Goal: Information Seeking & Learning: Learn about a topic

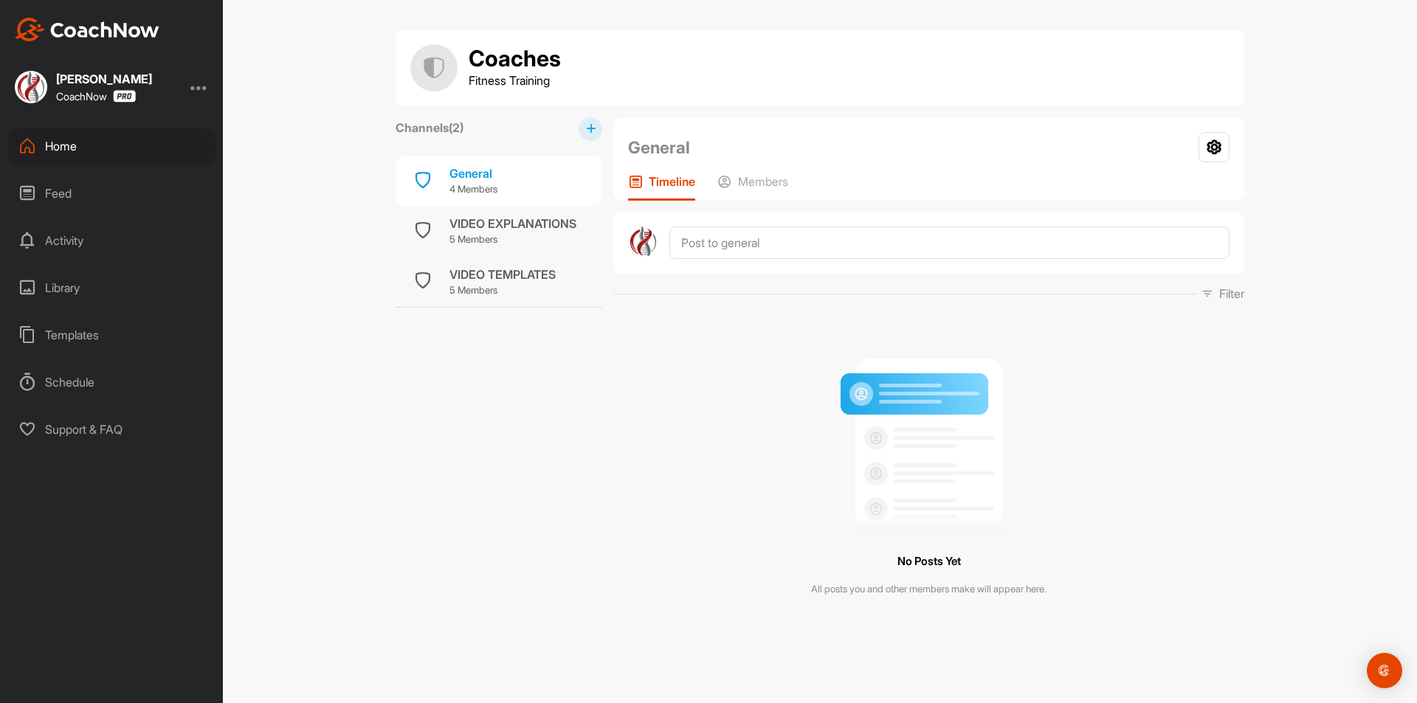
click at [77, 190] on div "Feed" at bounding box center [112, 193] width 208 height 37
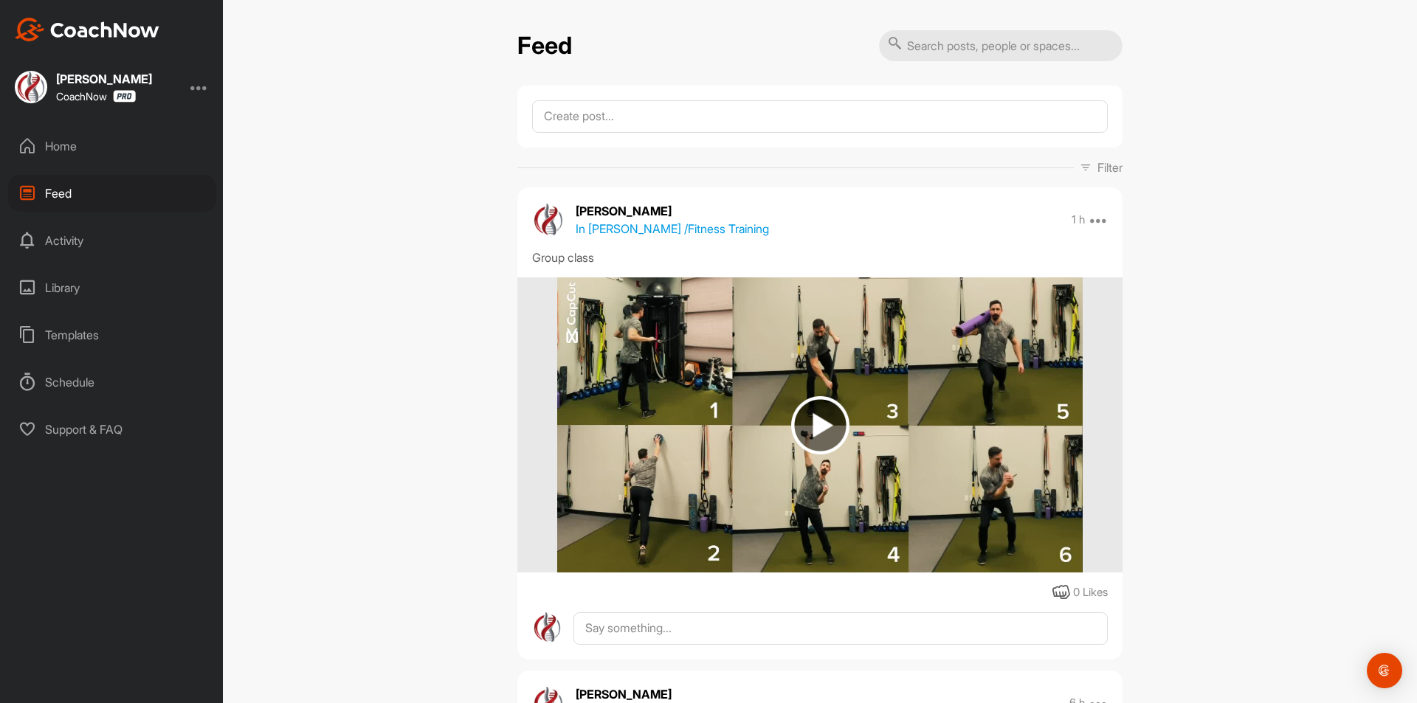
click at [86, 240] on div "Activity" at bounding box center [112, 240] width 208 height 37
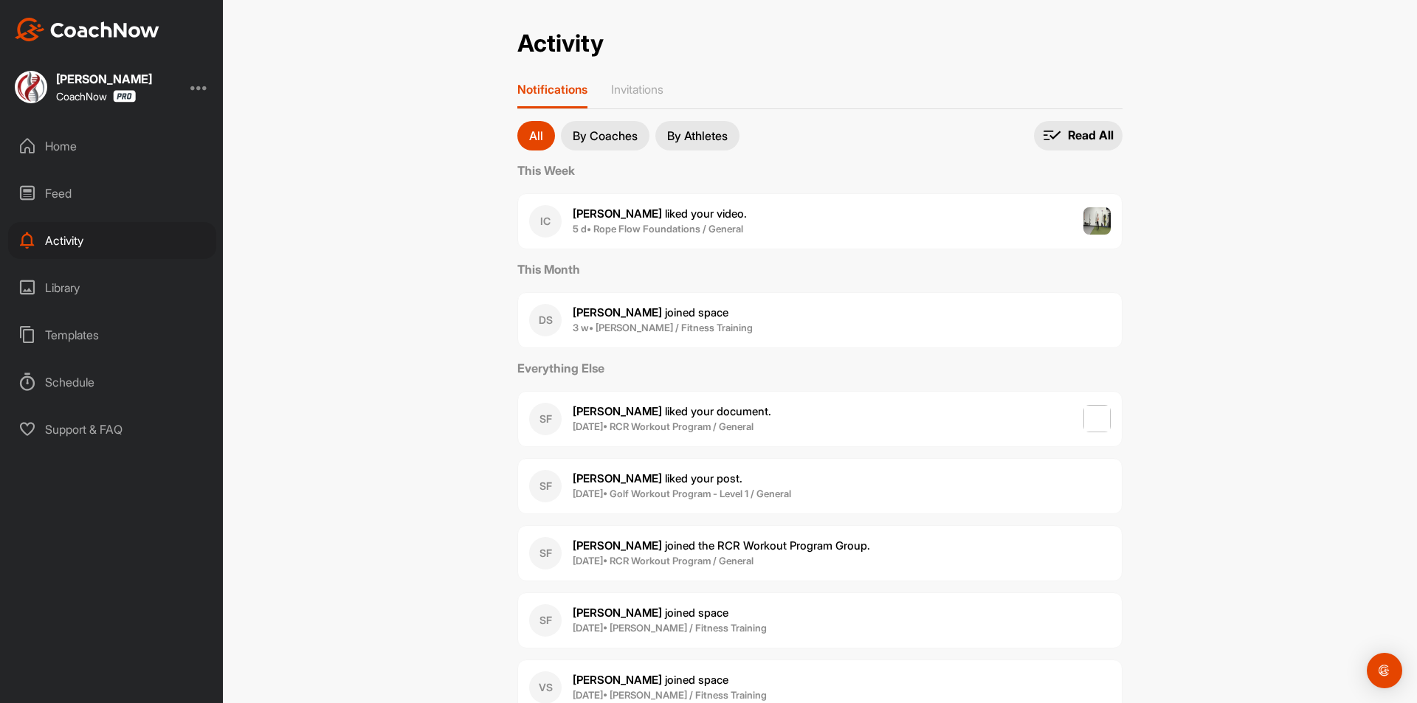
click at [83, 187] on div "Feed" at bounding box center [112, 193] width 208 height 37
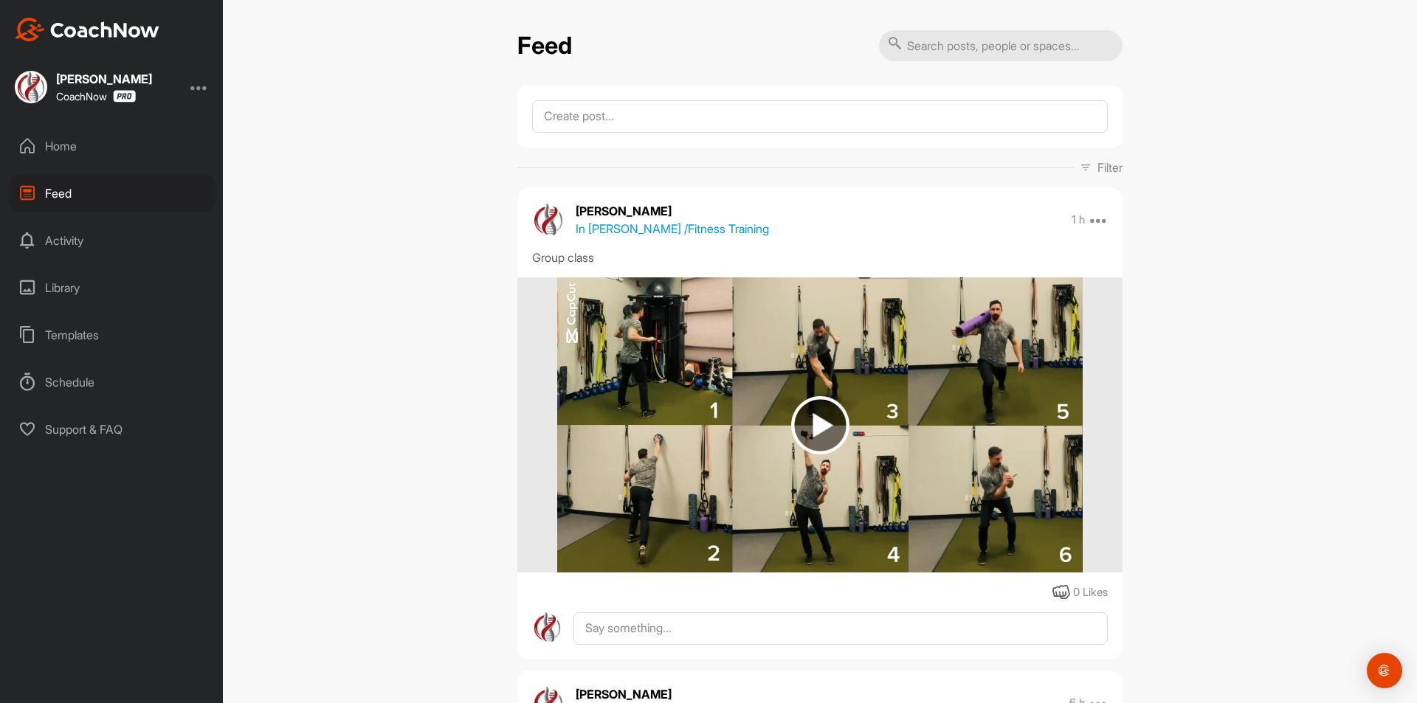
click at [77, 151] on div "Home" at bounding box center [112, 146] width 208 height 37
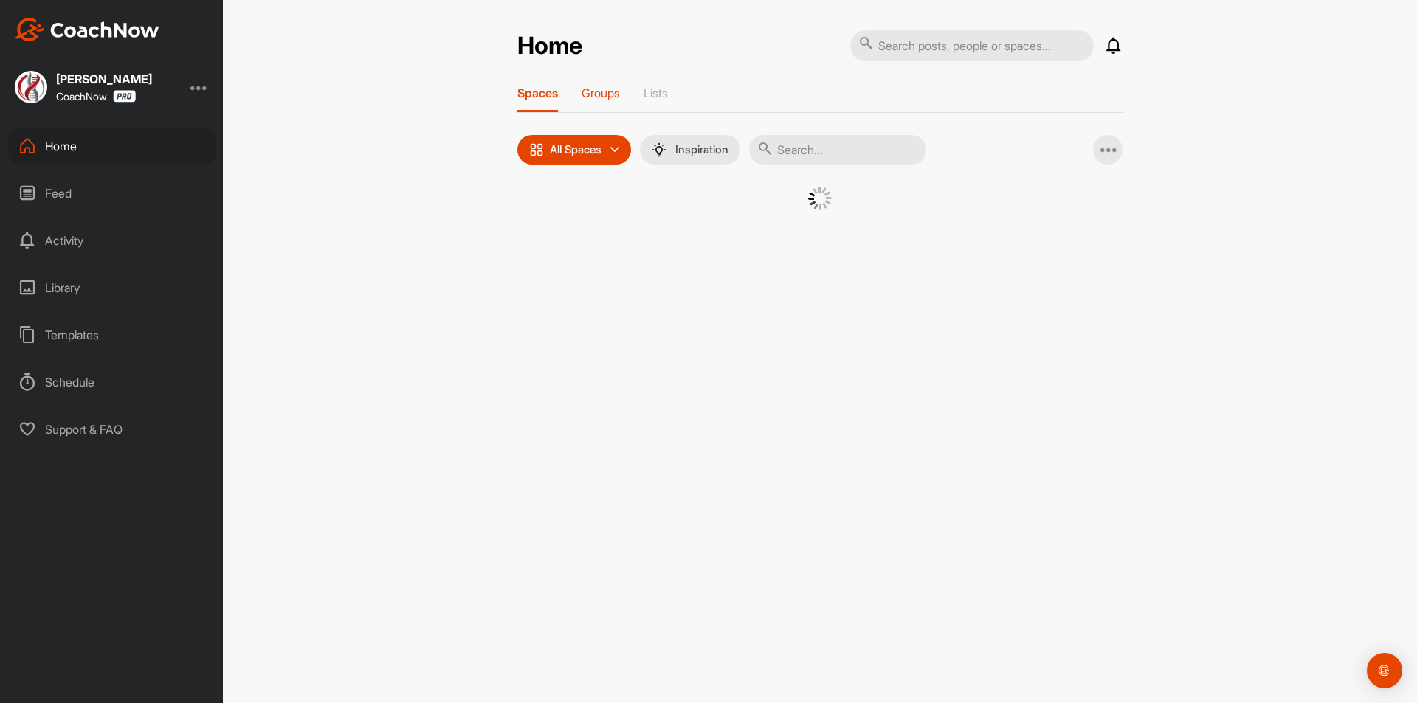
click at [601, 87] on p "Groups" at bounding box center [600, 93] width 38 height 15
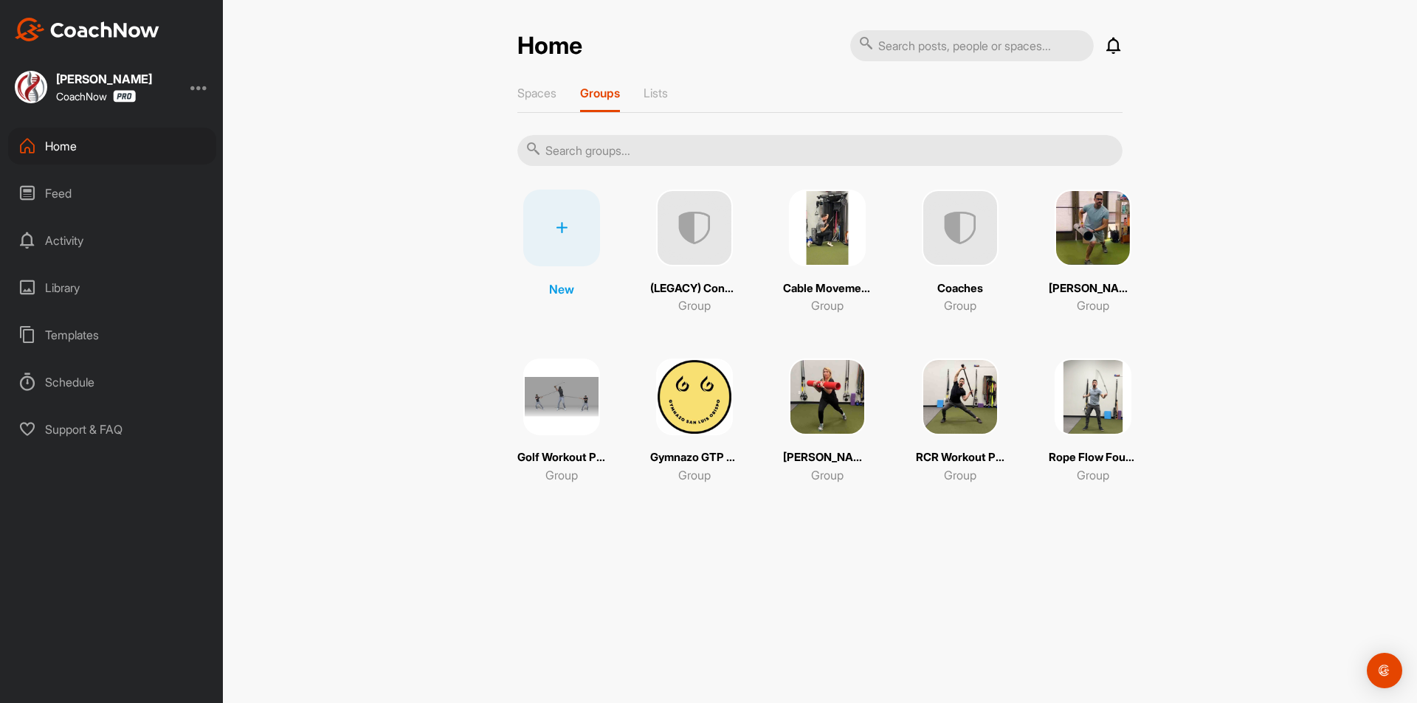
click at [550, 393] on img at bounding box center [561, 397] width 77 height 77
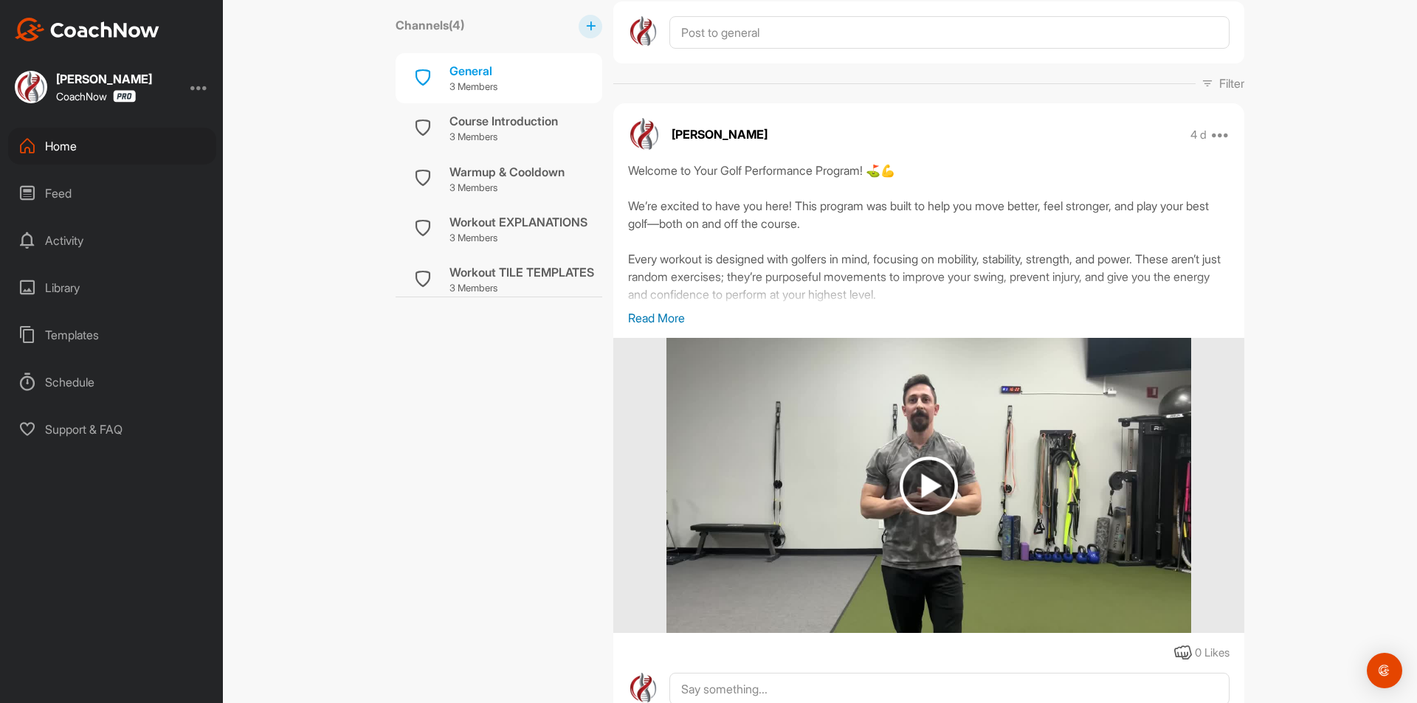
scroll to position [295, 0]
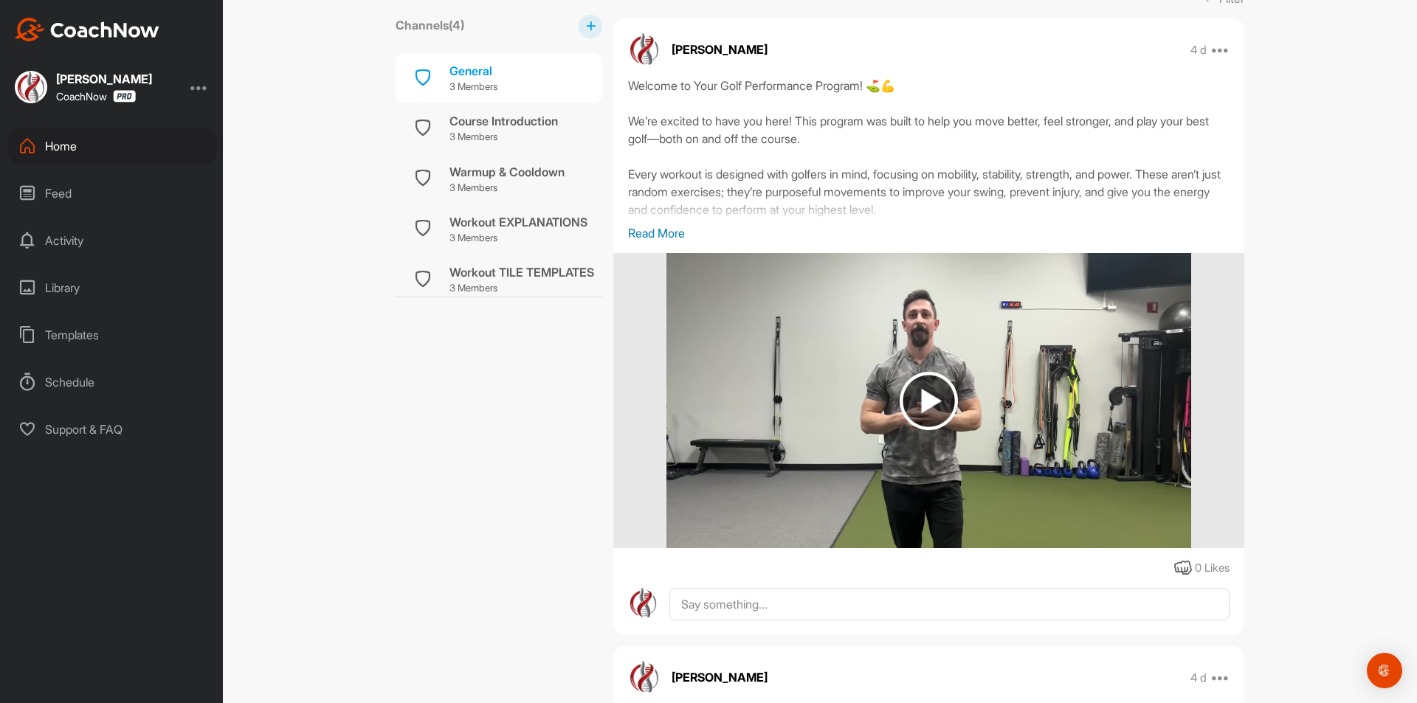
drag, startPoint x: 657, startPoint y: 229, endPoint x: 717, endPoint y: 244, distance: 61.6
click at [657, 229] on p "Read More" at bounding box center [928, 233] width 601 height 18
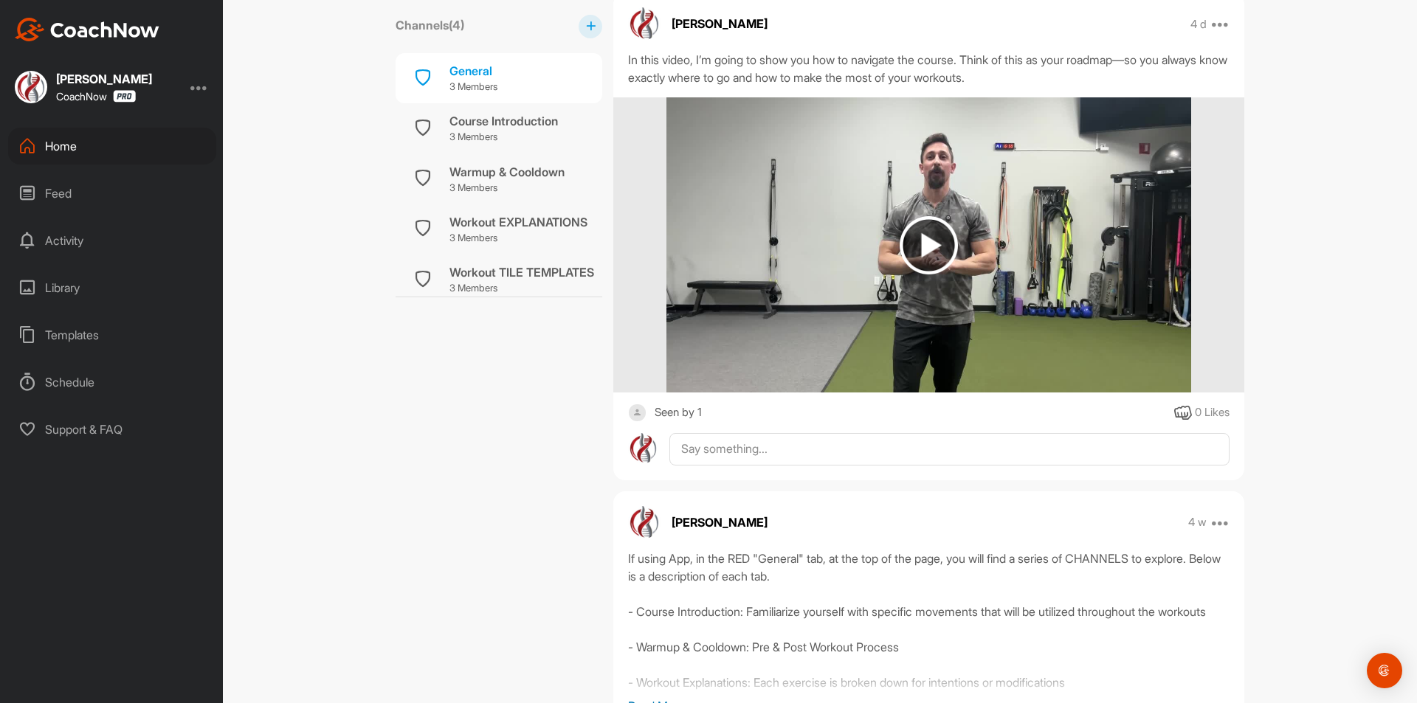
scroll to position [1299, 0]
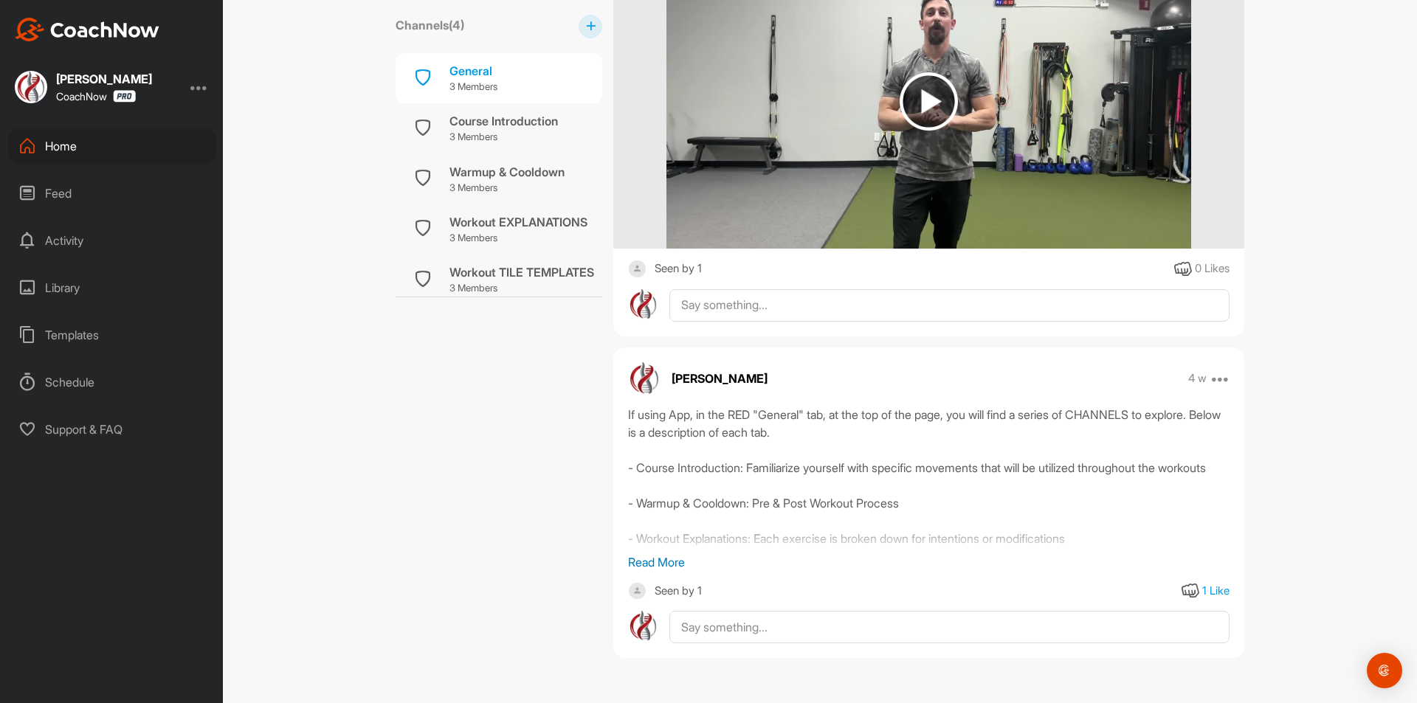
click at [646, 557] on p "Read More" at bounding box center [928, 562] width 601 height 18
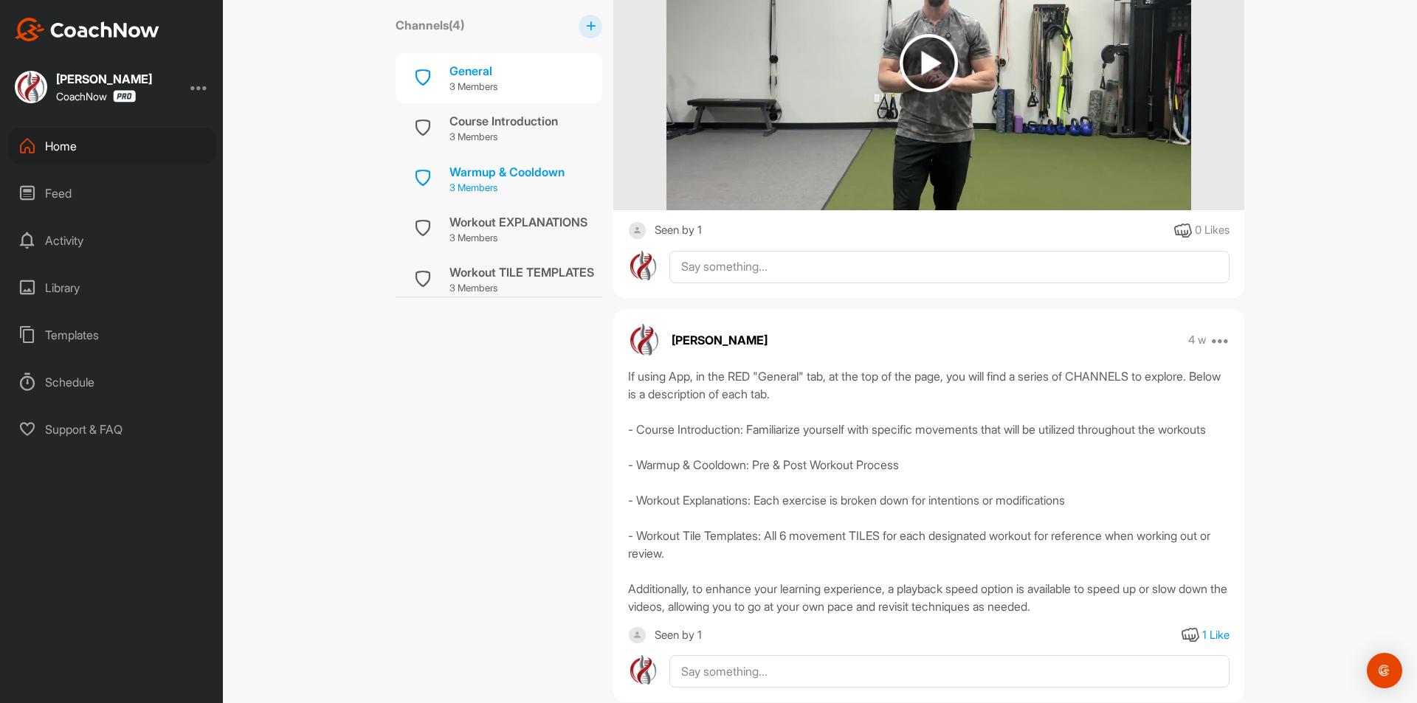
scroll to position [1252, 0]
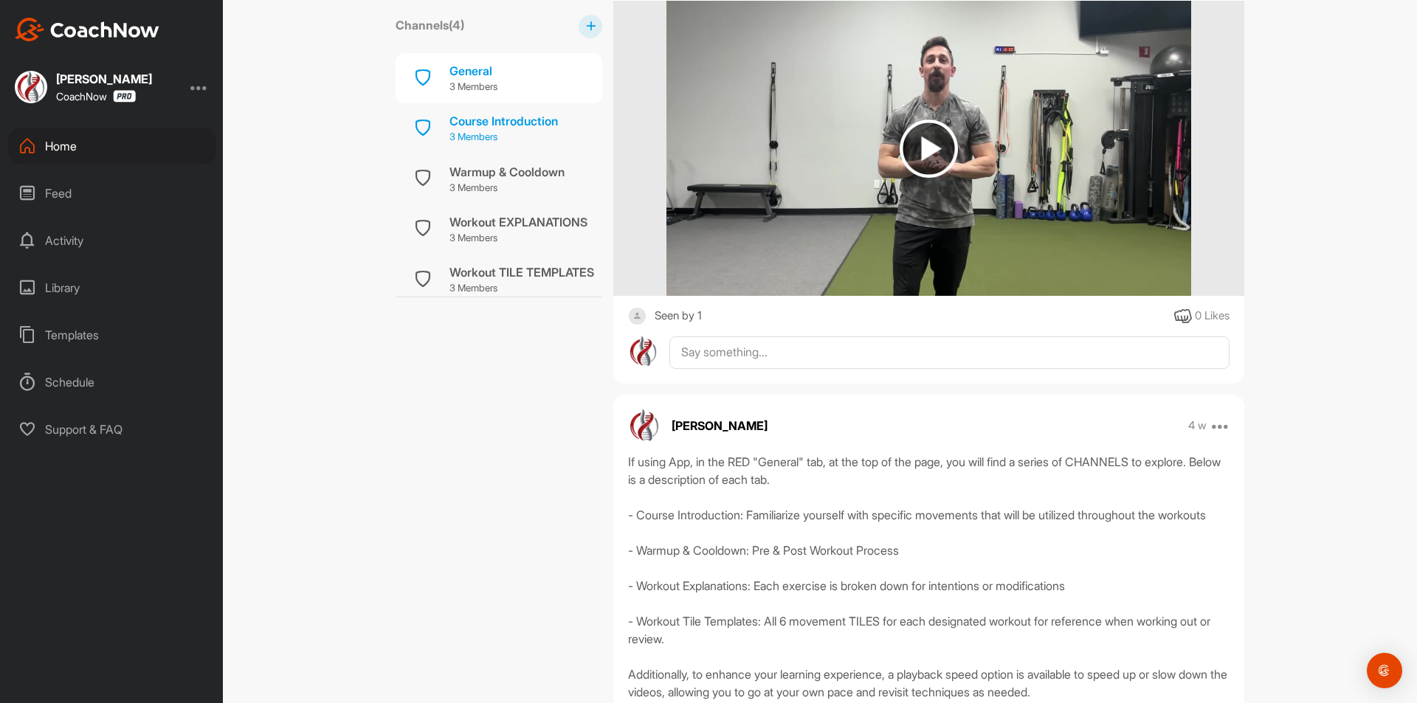
click at [497, 132] on p "3 Members" at bounding box center [503, 137] width 108 height 15
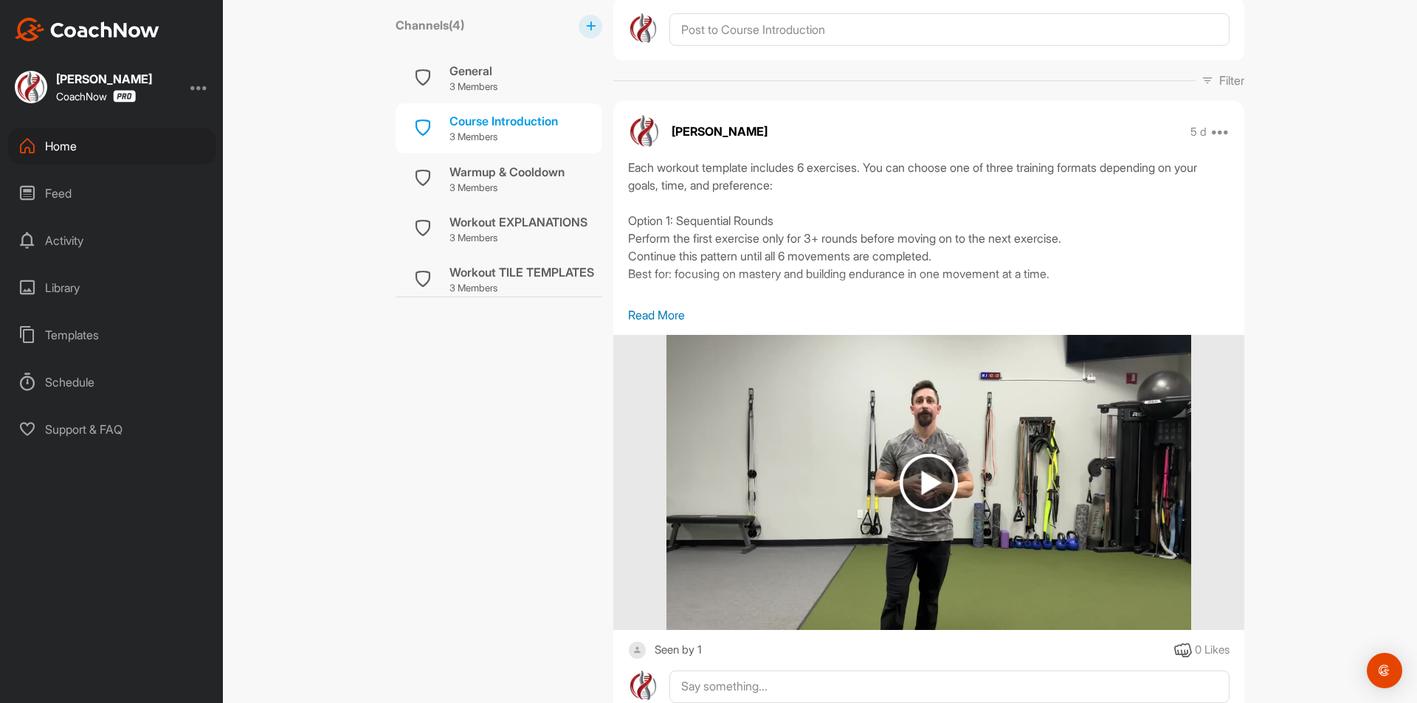
scroll to position [221, 0]
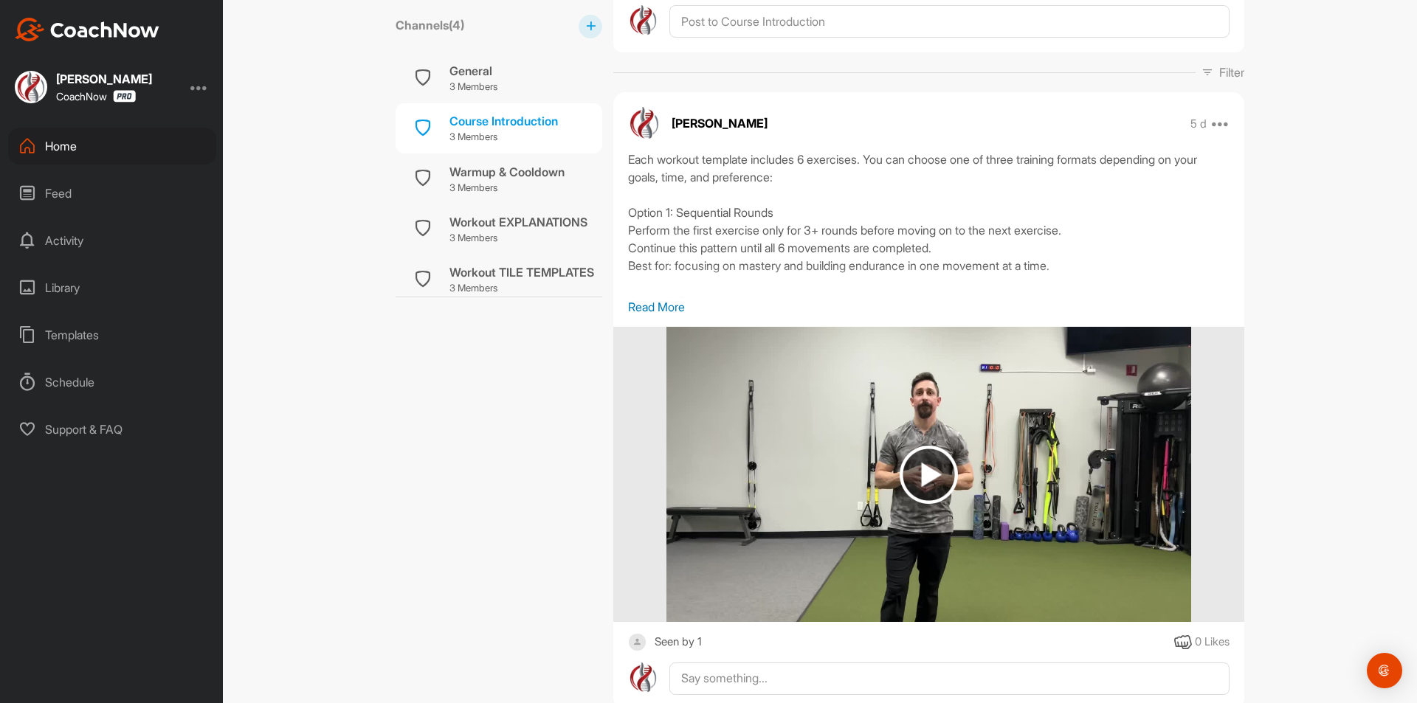
click at [671, 297] on div "Each workout template includes 6 exercises. You can choose one of three trainin…" at bounding box center [928, 225] width 601 height 148
click at [666, 306] on p "Read More" at bounding box center [928, 307] width 601 height 18
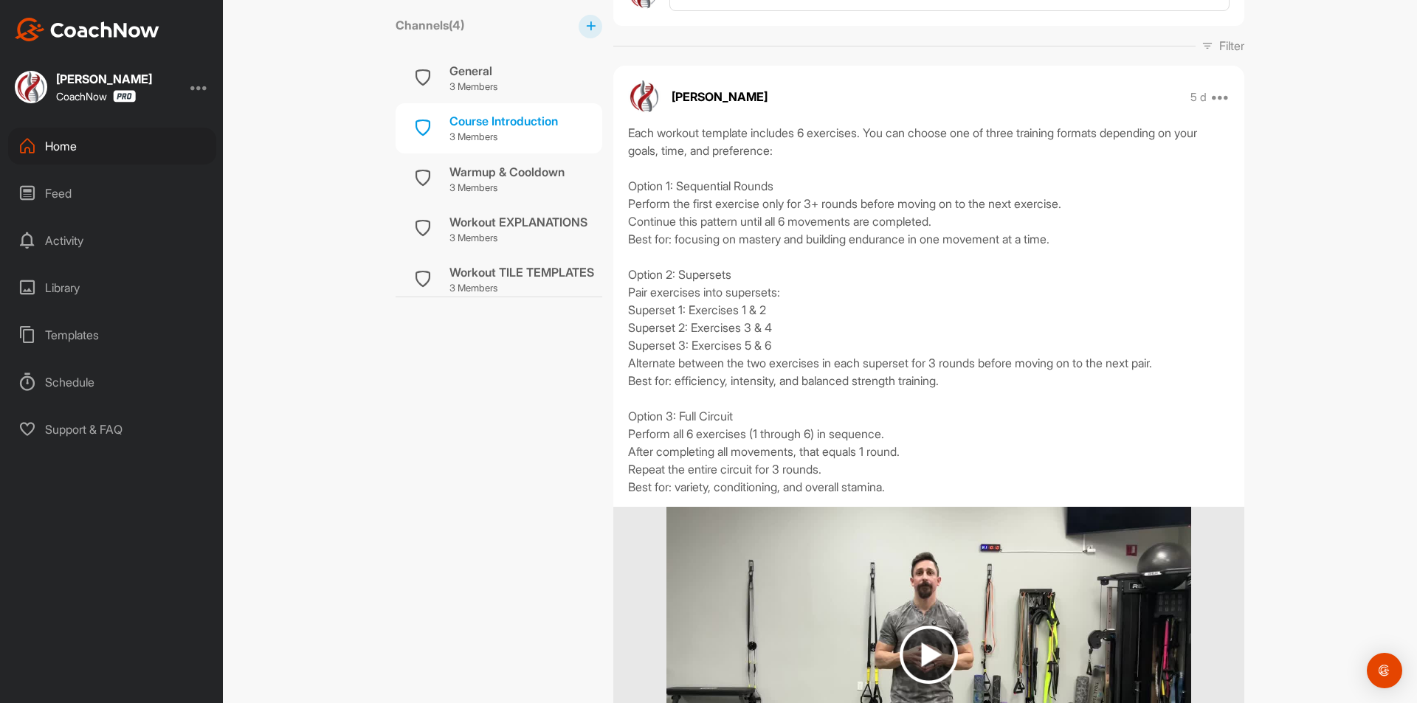
scroll to position [295, 0]
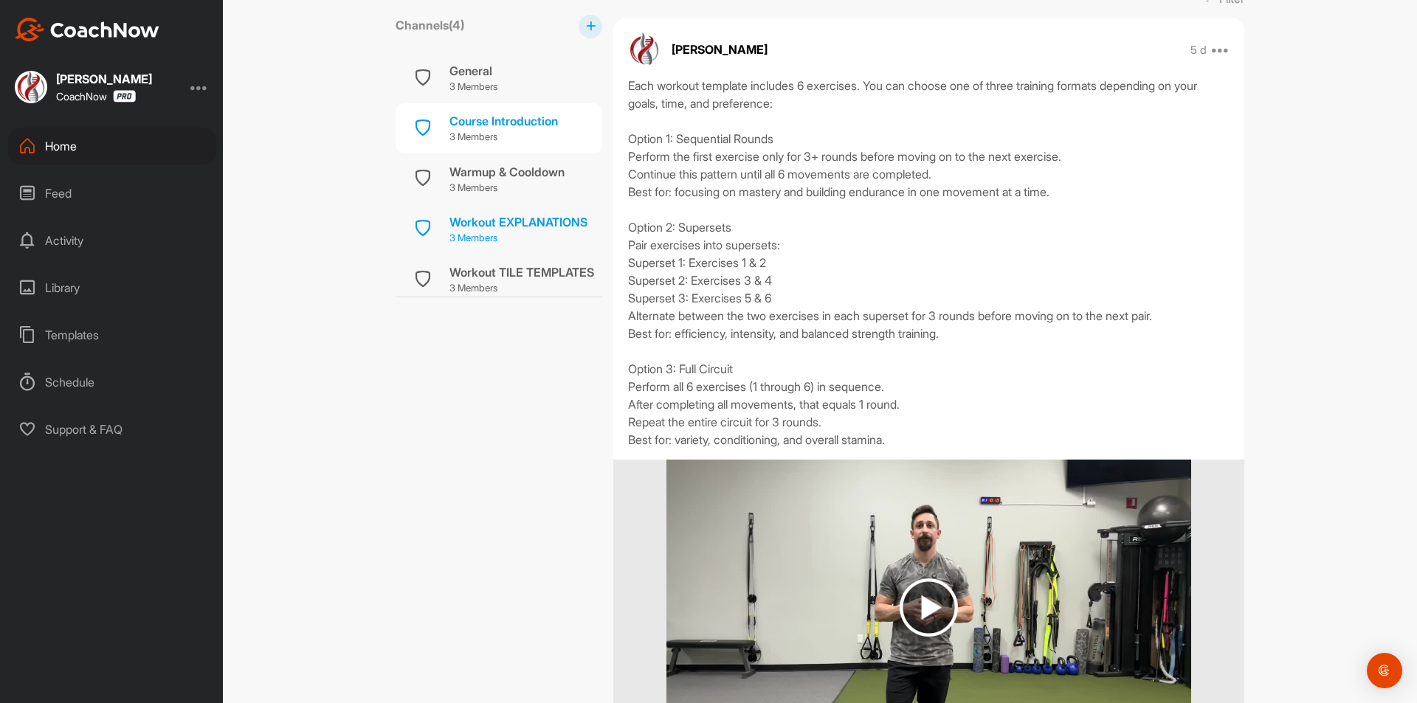
drag, startPoint x: 498, startPoint y: 276, endPoint x: 571, endPoint y: 321, distance: 85.8
click at [499, 276] on div "Workout TILE TEMPLATES" at bounding box center [521, 272] width 145 height 18
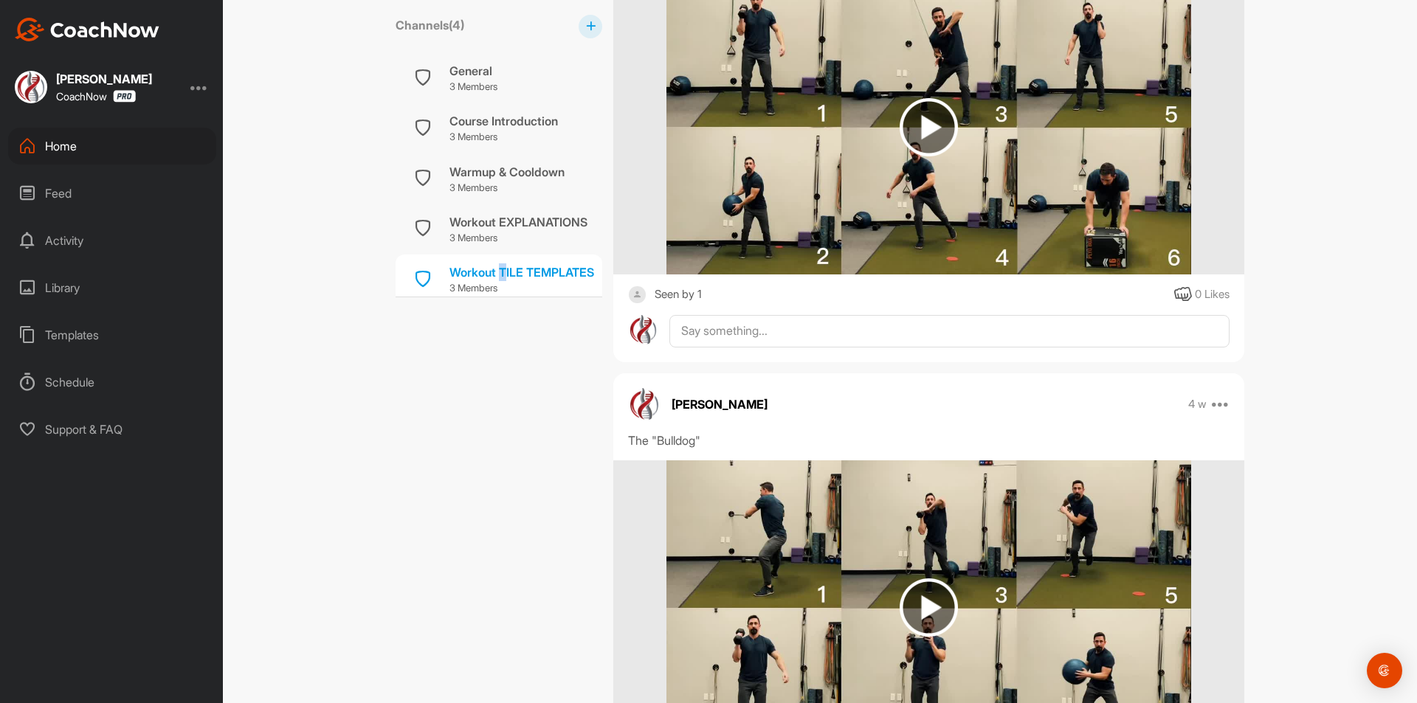
scroll to position [1697, 0]
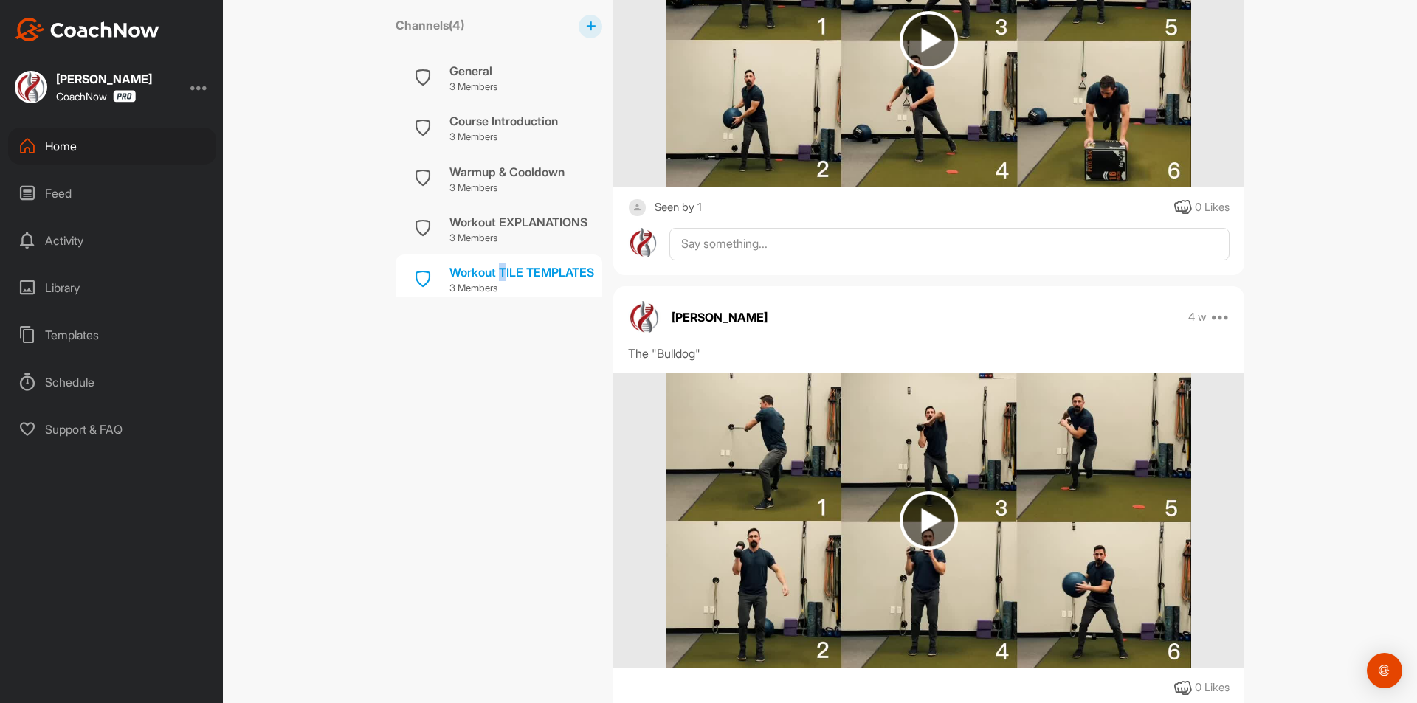
click at [919, 69] on img at bounding box center [929, 40] width 58 height 58
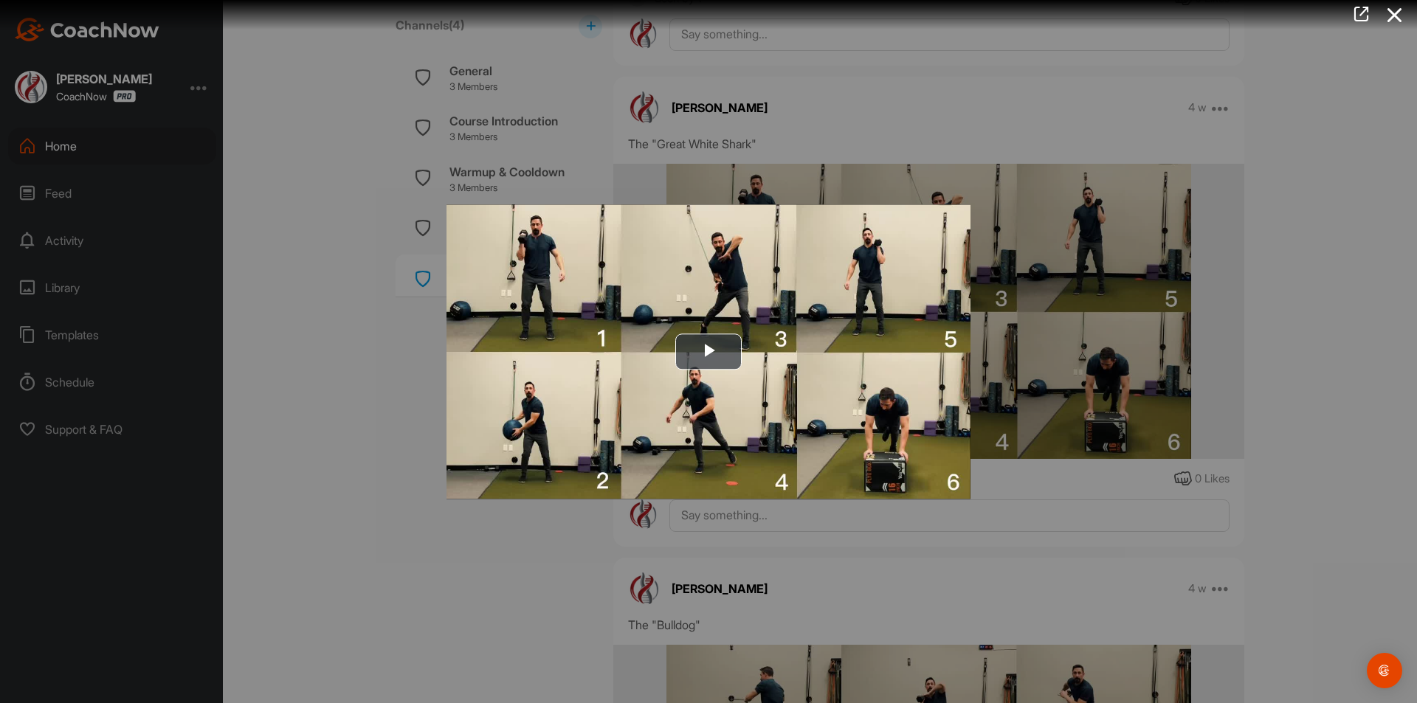
click at [329, 421] on div at bounding box center [708, 351] width 1417 height 703
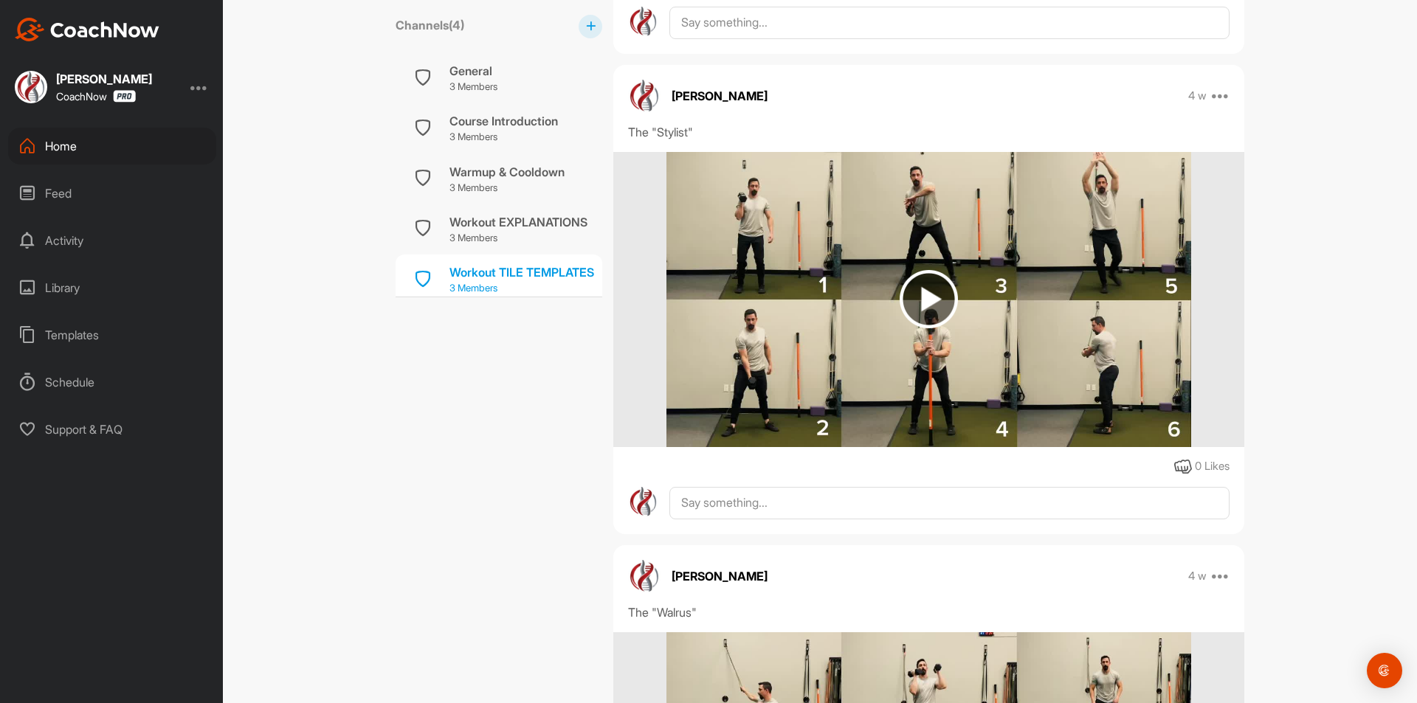
scroll to position [739, 0]
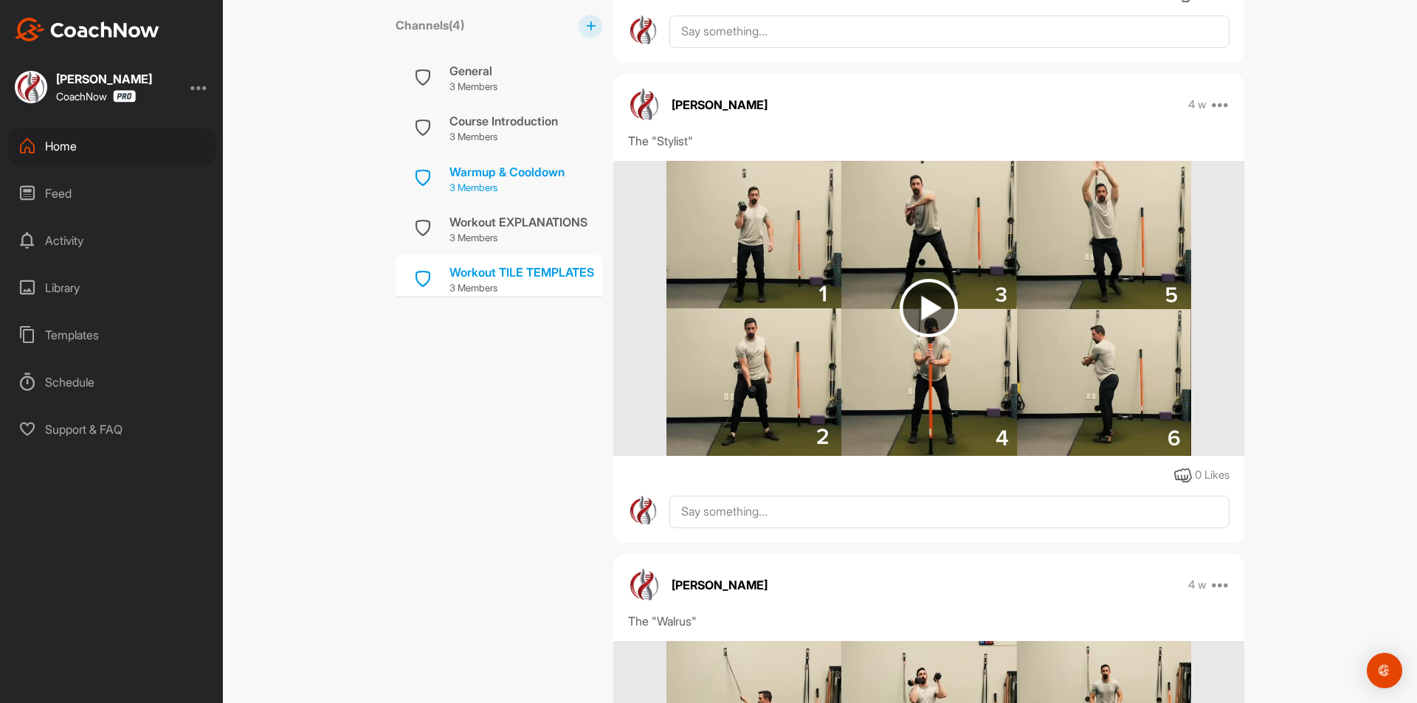
click at [490, 179] on div "Warmup & Cooldown" at bounding box center [506, 172] width 115 height 18
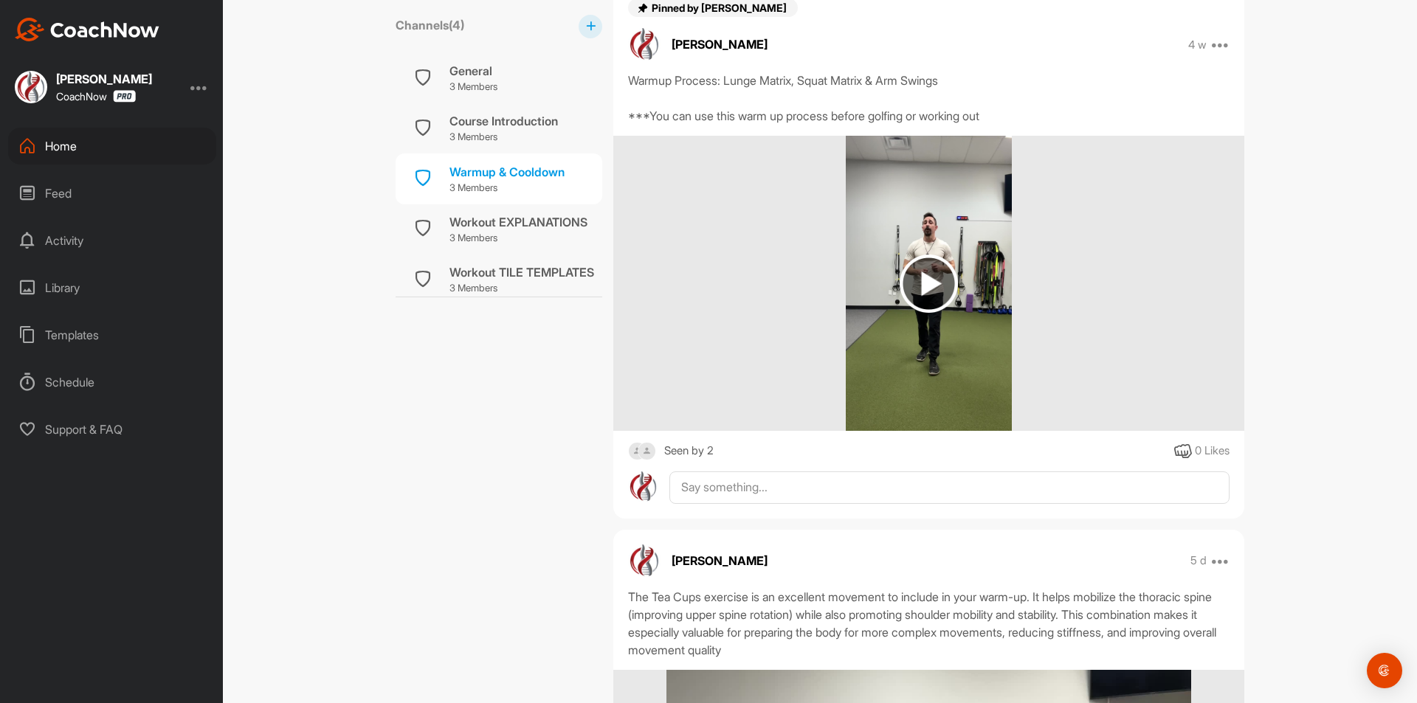
scroll to position [295, 0]
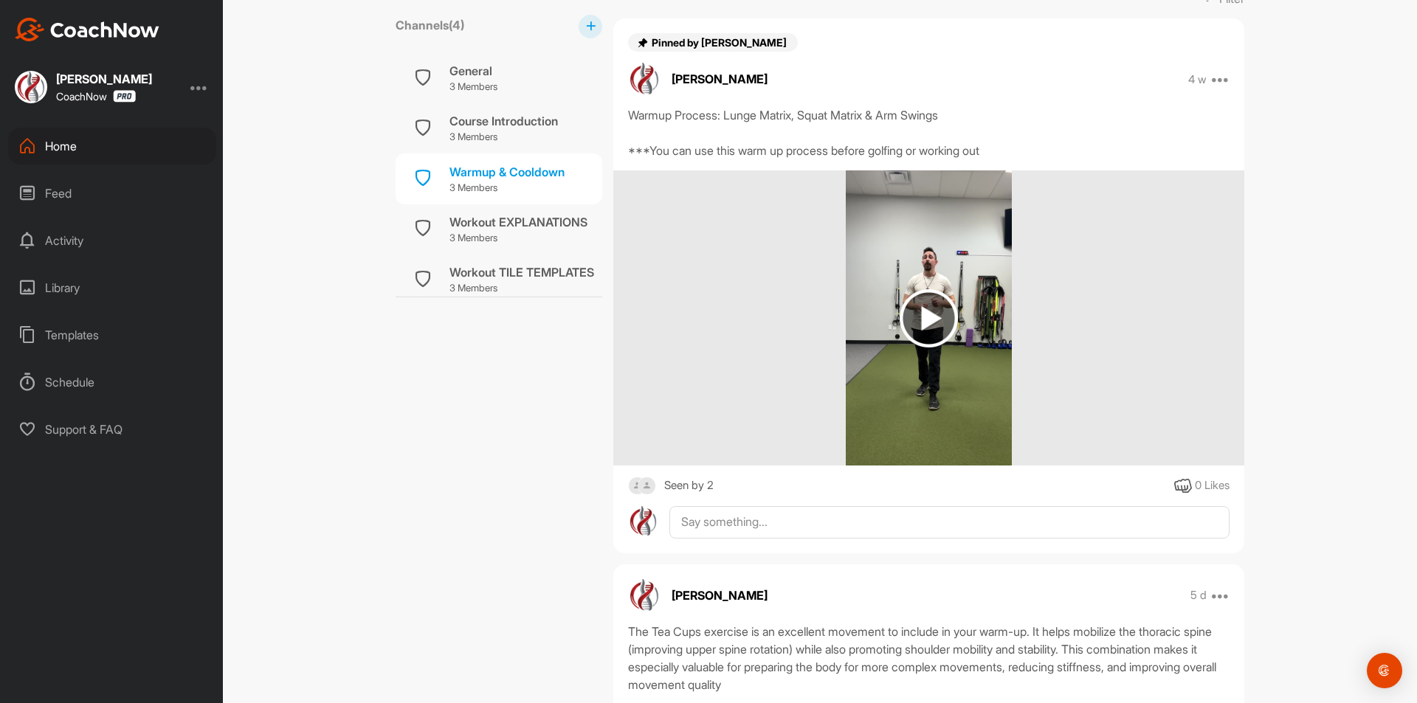
click at [900, 320] on img at bounding box center [929, 318] width 58 height 58
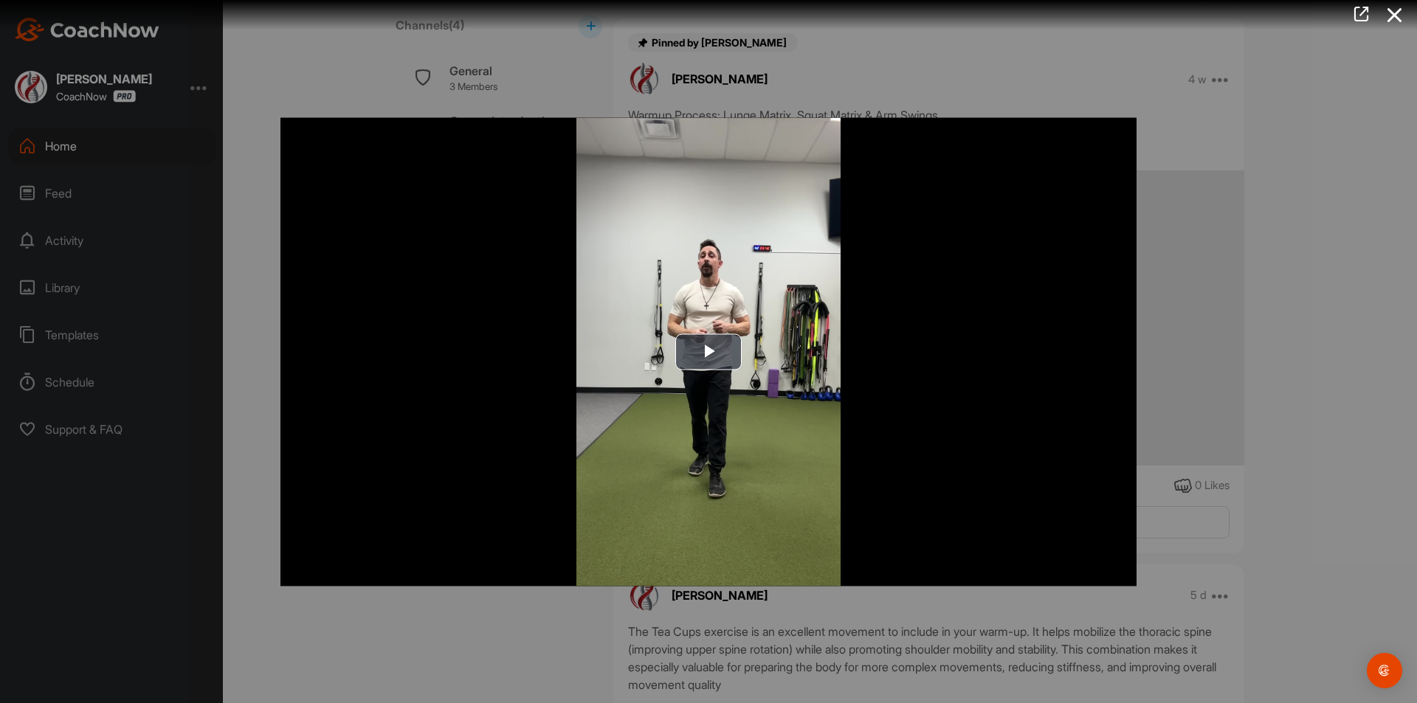
click at [1291, 357] on div at bounding box center [708, 351] width 1417 height 703
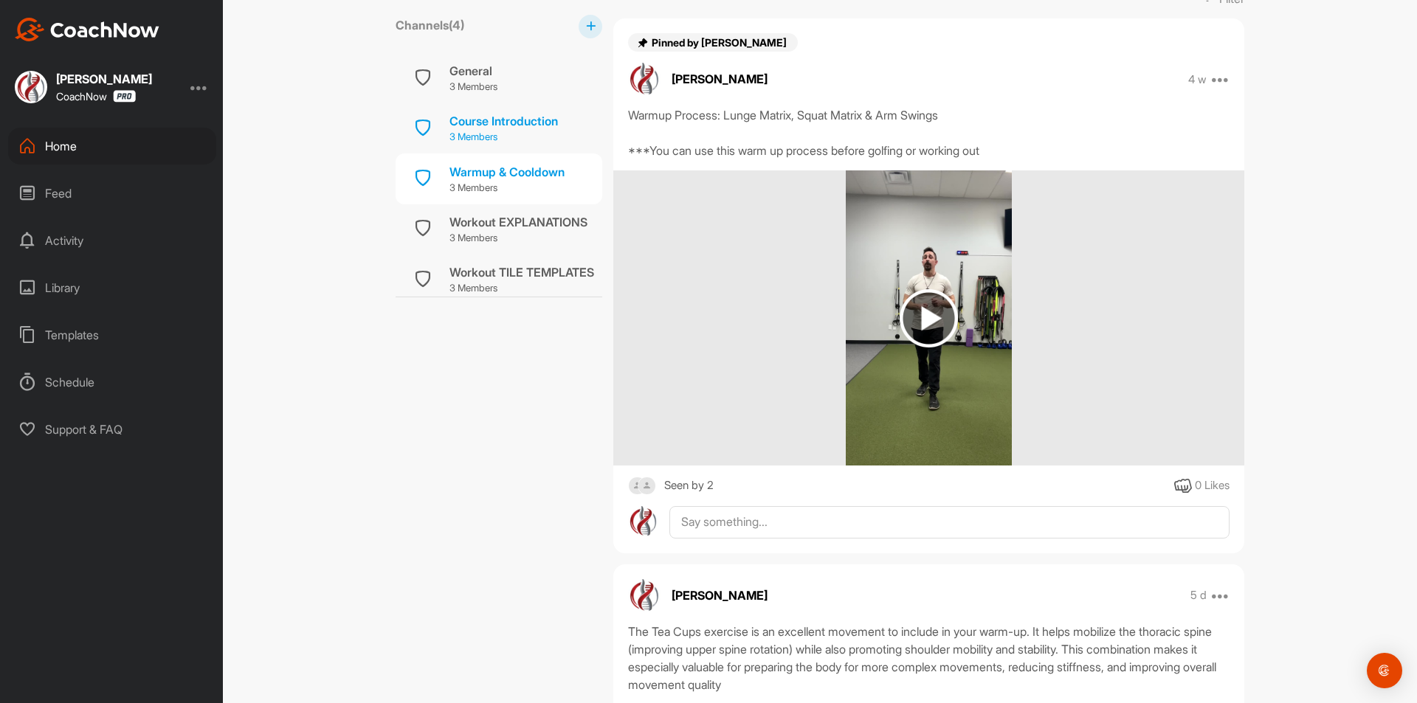
click at [492, 235] on p "3 Members" at bounding box center [518, 238] width 138 height 15
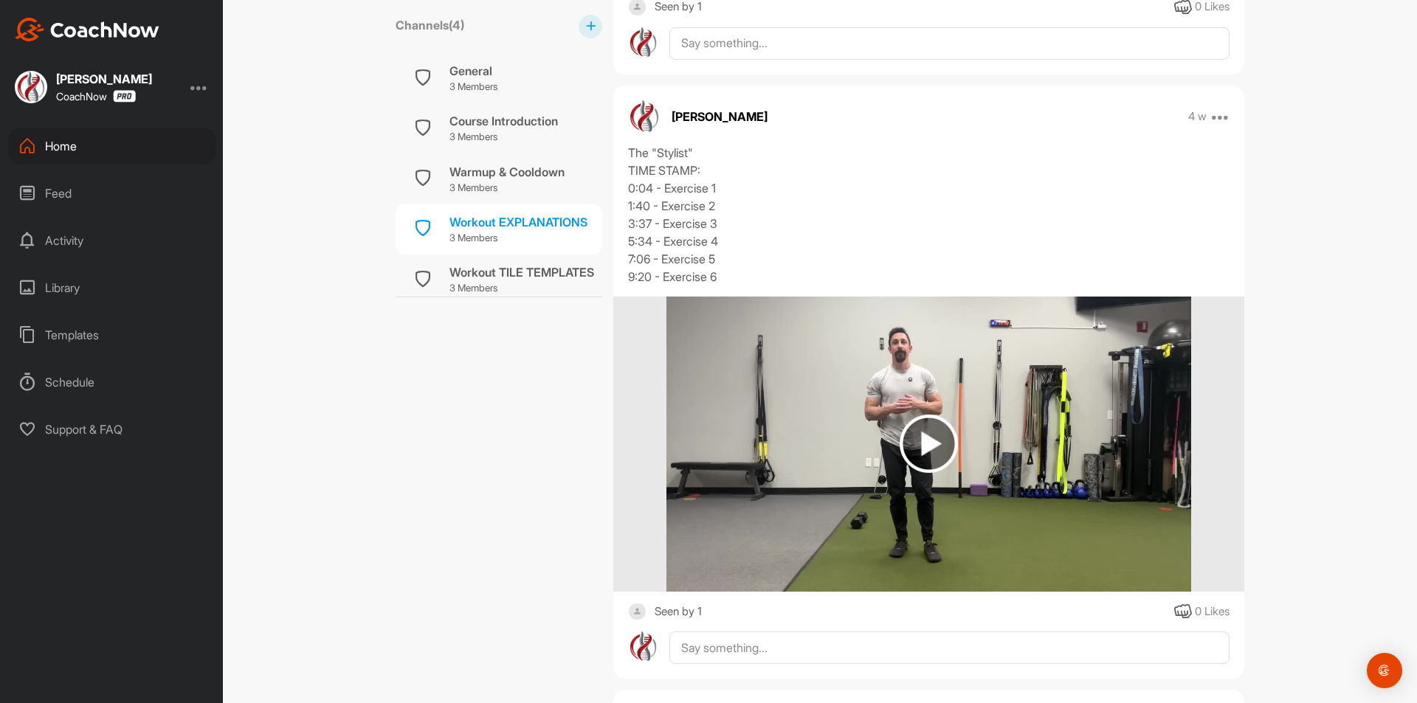
scroll to position [812, 0]
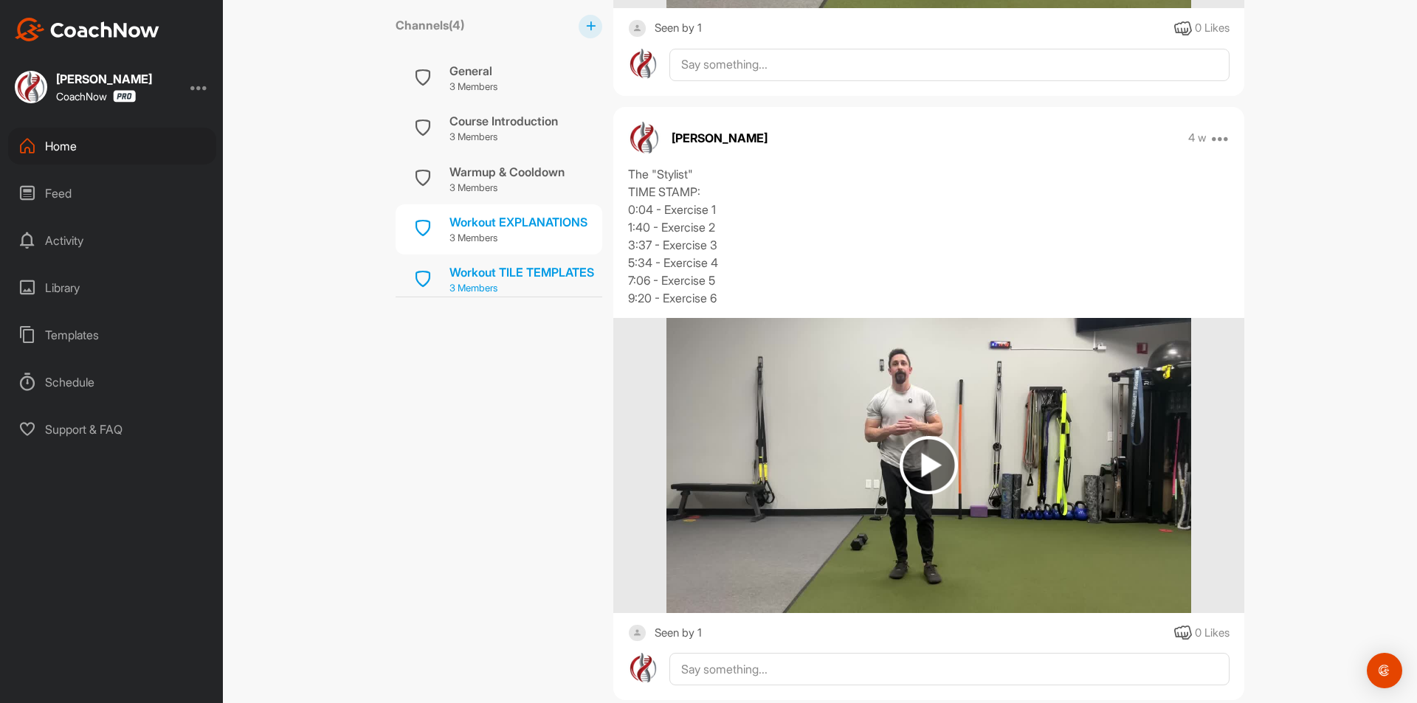
click at [472, 272] on div "Workout TILE TEMPLATES" at bounding box center [521, 272] width 145 height 18
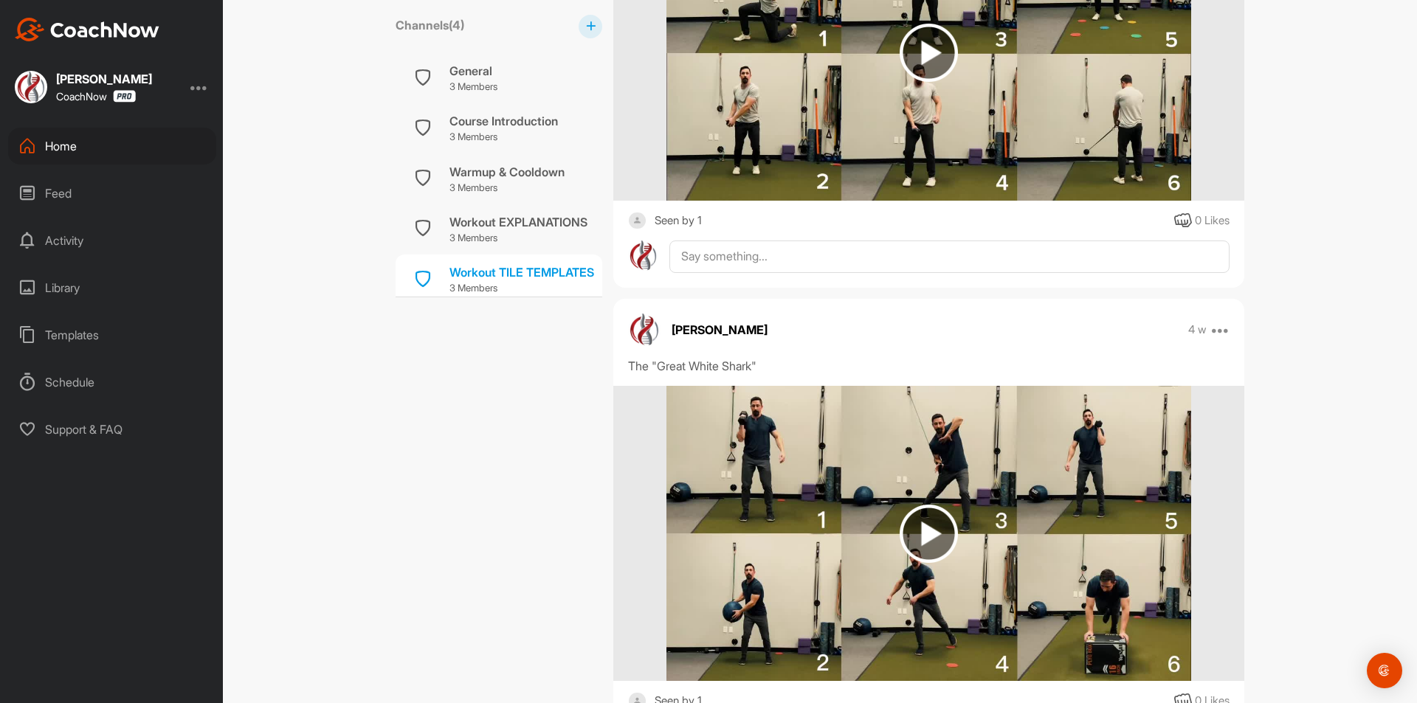
scroll to position [1328, 0]
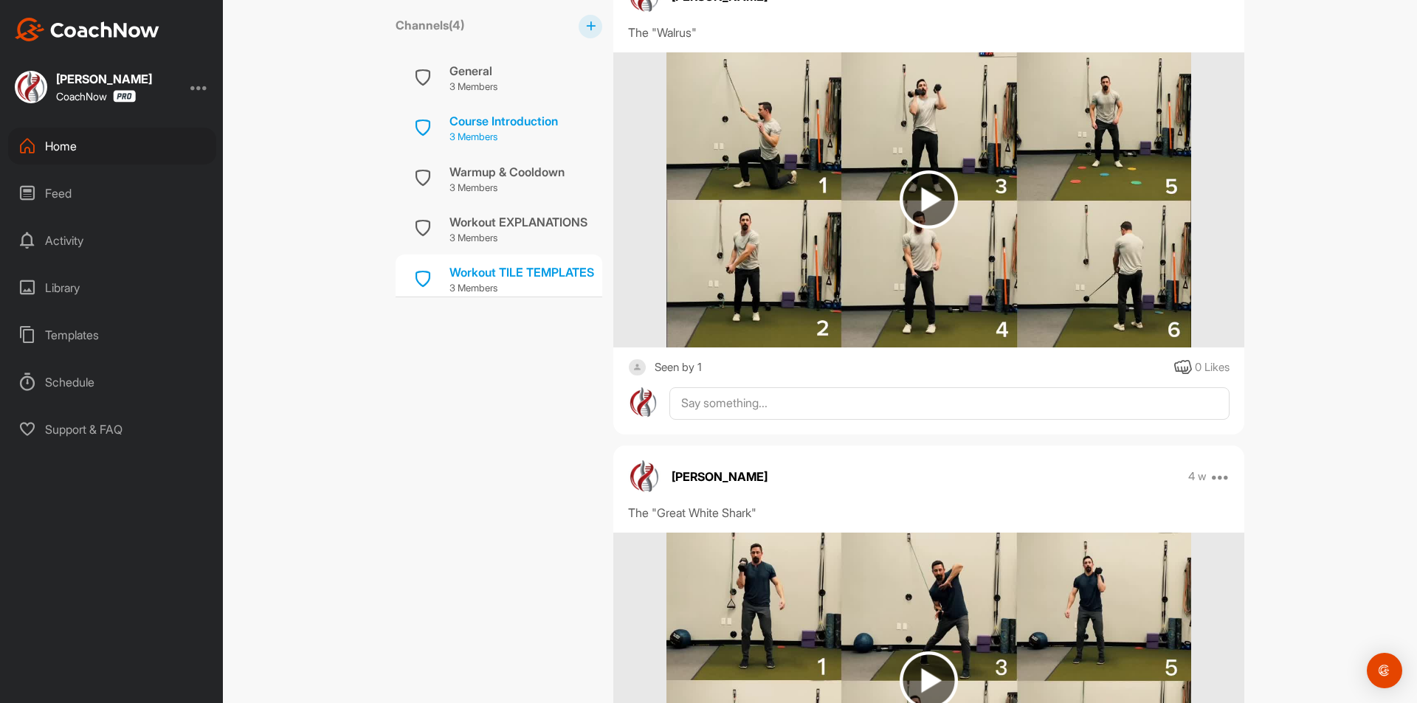
click at [489, 238] on p "3 Members" at bounding box center [518, 238] width 138 height 15
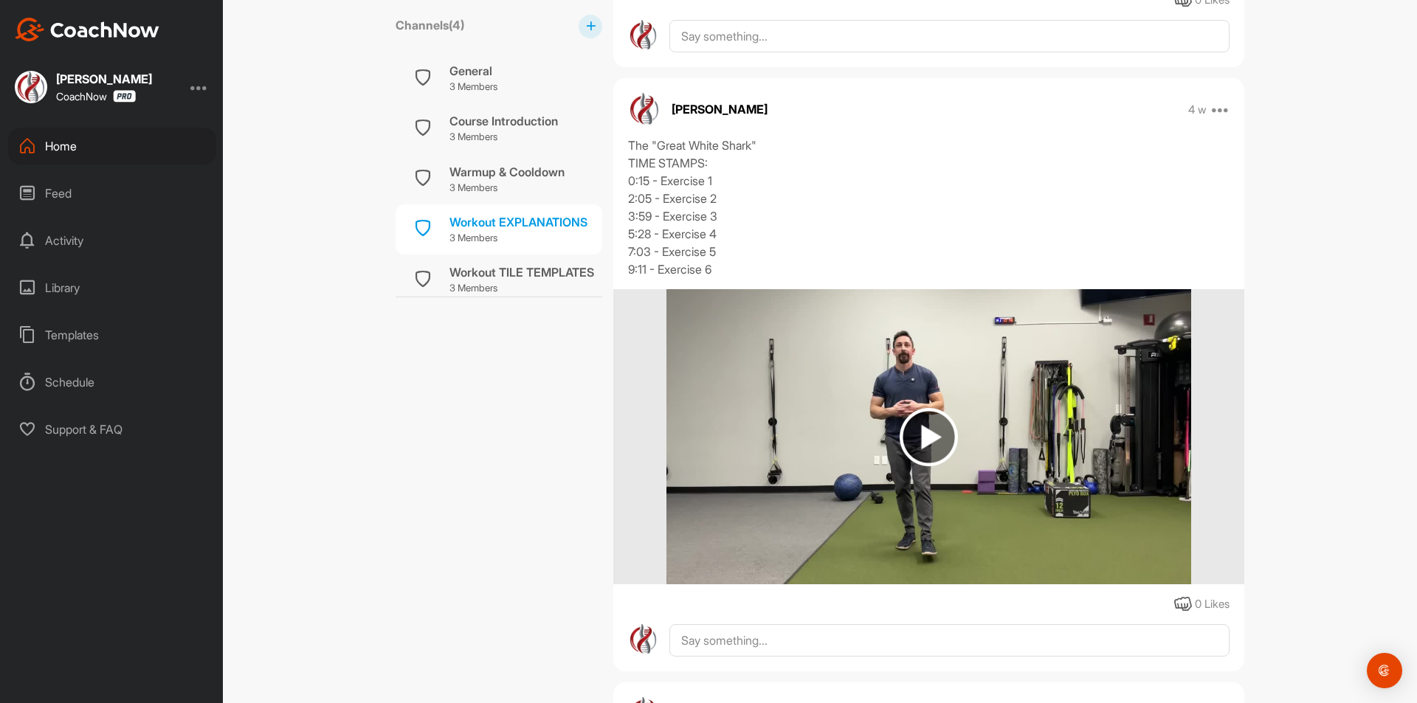
scroll to position [2066, 0]
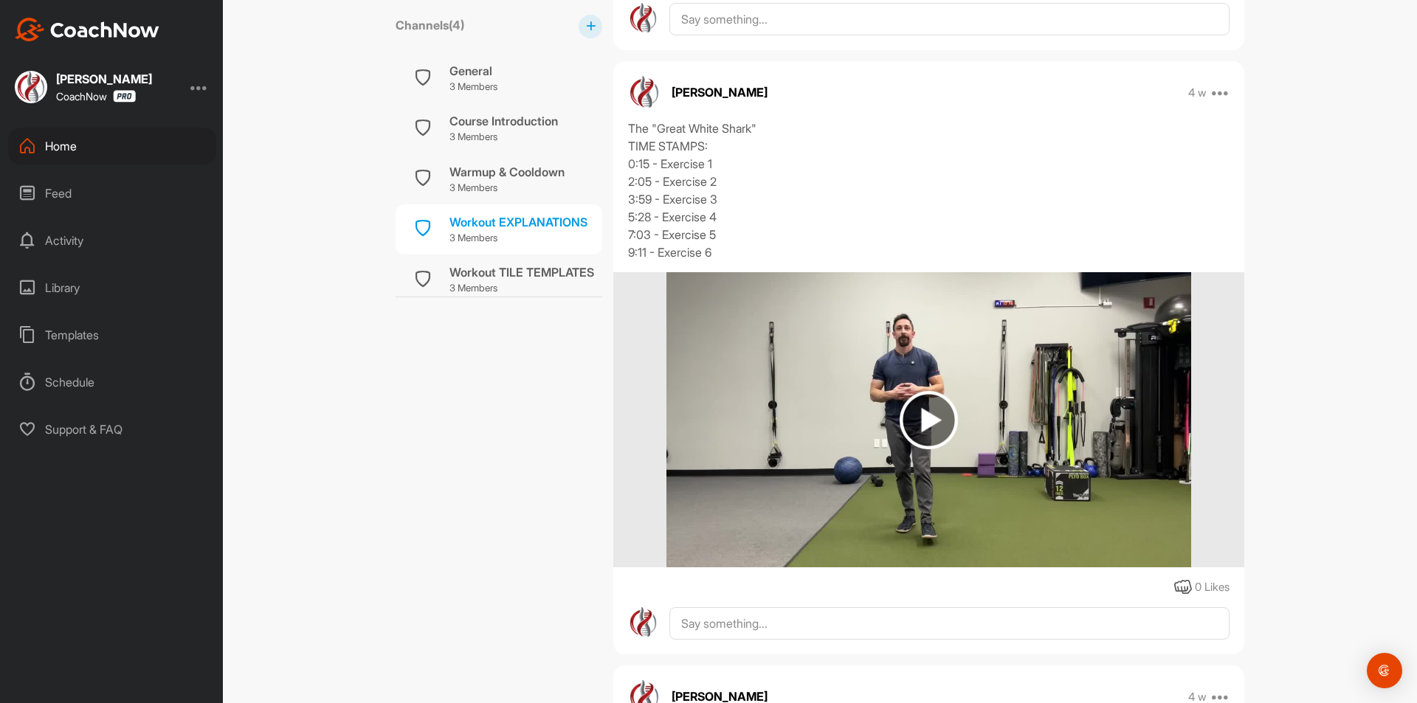
click at [926, 446] on img at bounding box center [929, 420] width 58 height 58
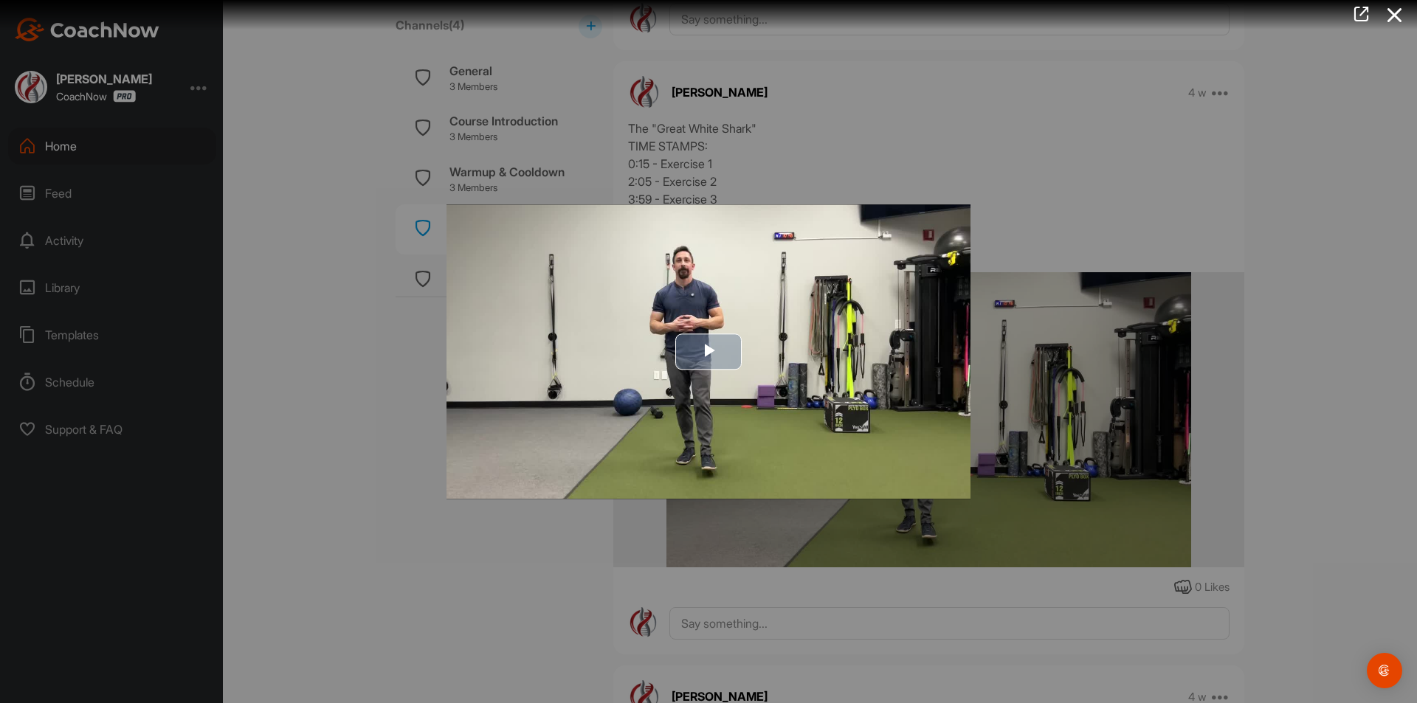
drag, startPoint x: 697, startPoint y: 346, endPoint x: 824, endPoint y: 398, distance: 136.6
click at [708, 352] on span "Video Player" at bounding box center [708, 352] width 0 height 0
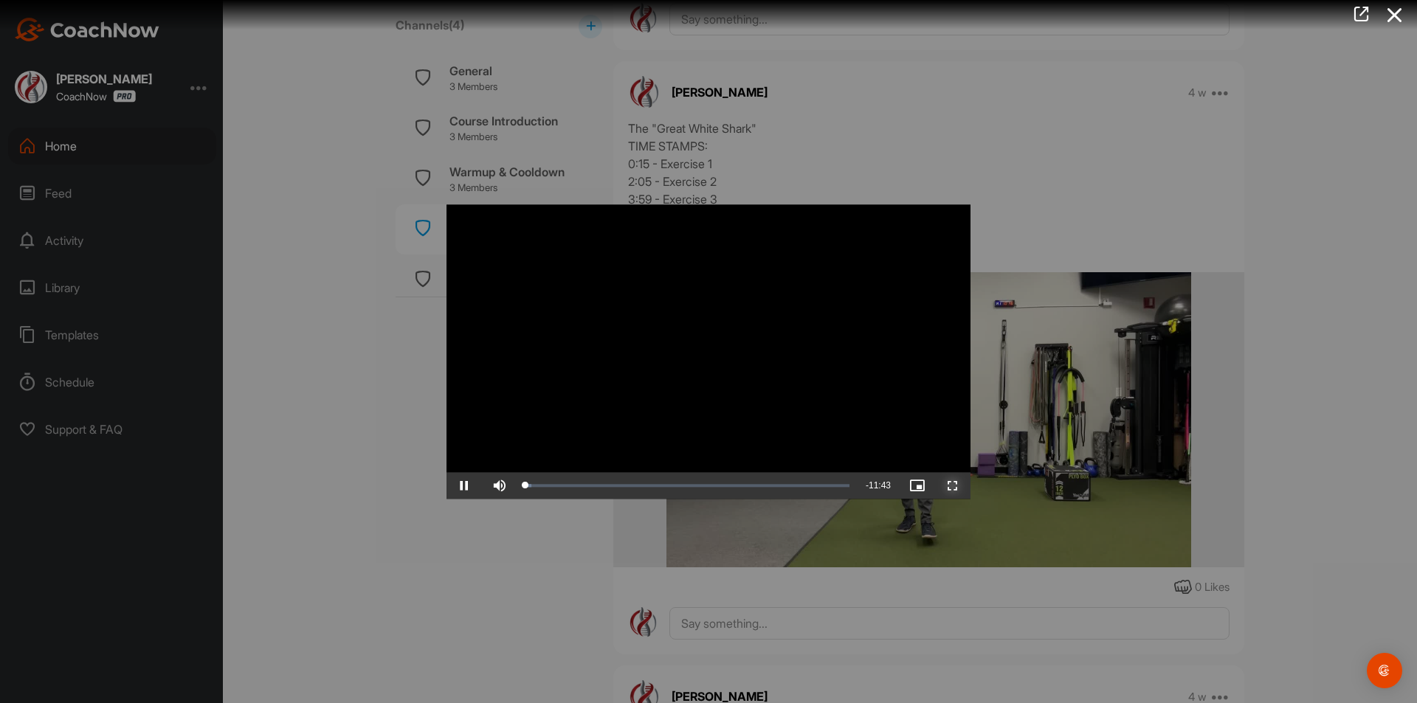
click at [948, 486] on span "Video Player" at bounding box center [952, 486] width 35 height 0
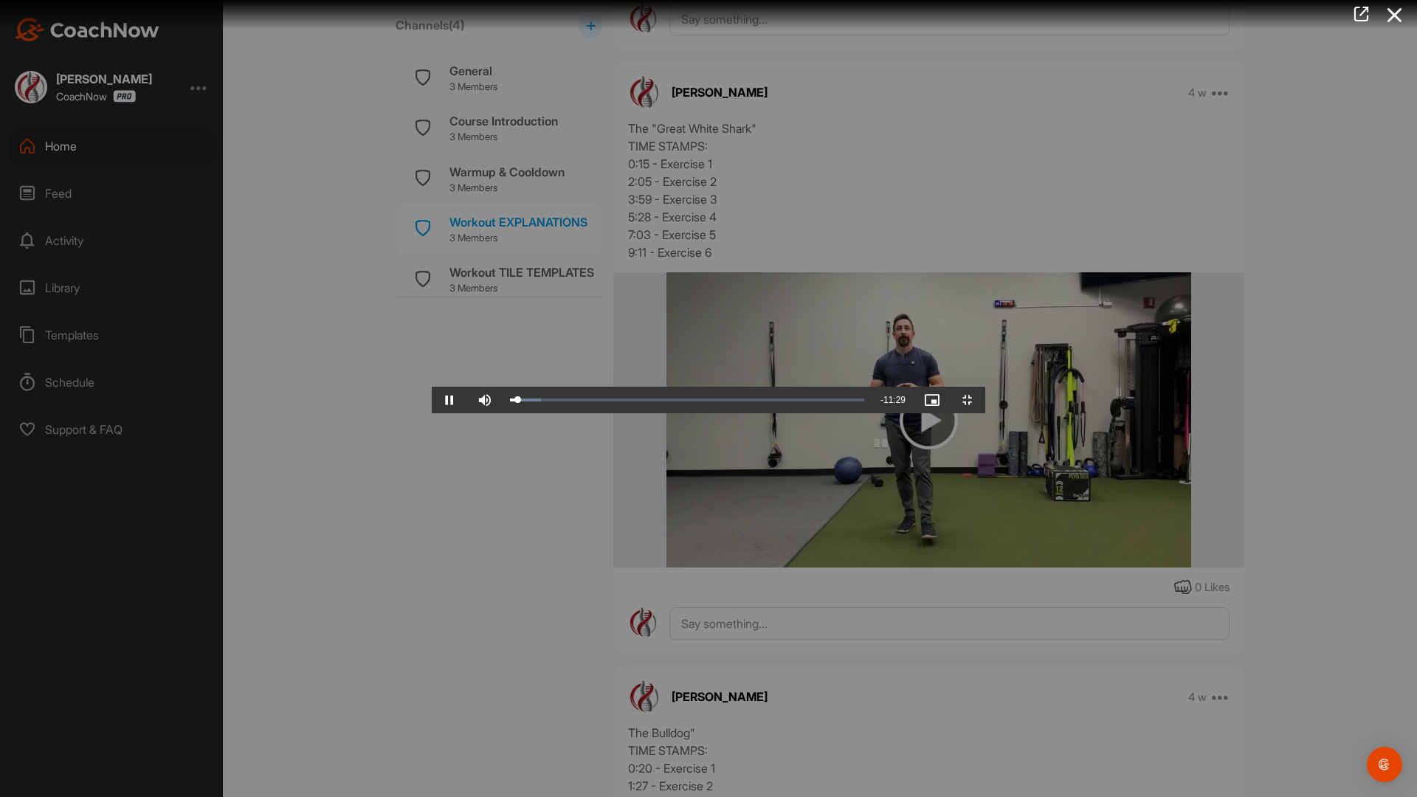
click at [615, 413] on video "Video Player" at bounding box center [708, 399] width 553 height 30
click at [614, 413] on video "Video Player" at bounding box center [708, 399] width 553 height 30
click at [613, 413] on video "Video Player" at bounding box center [708, 399] width 553 height 30
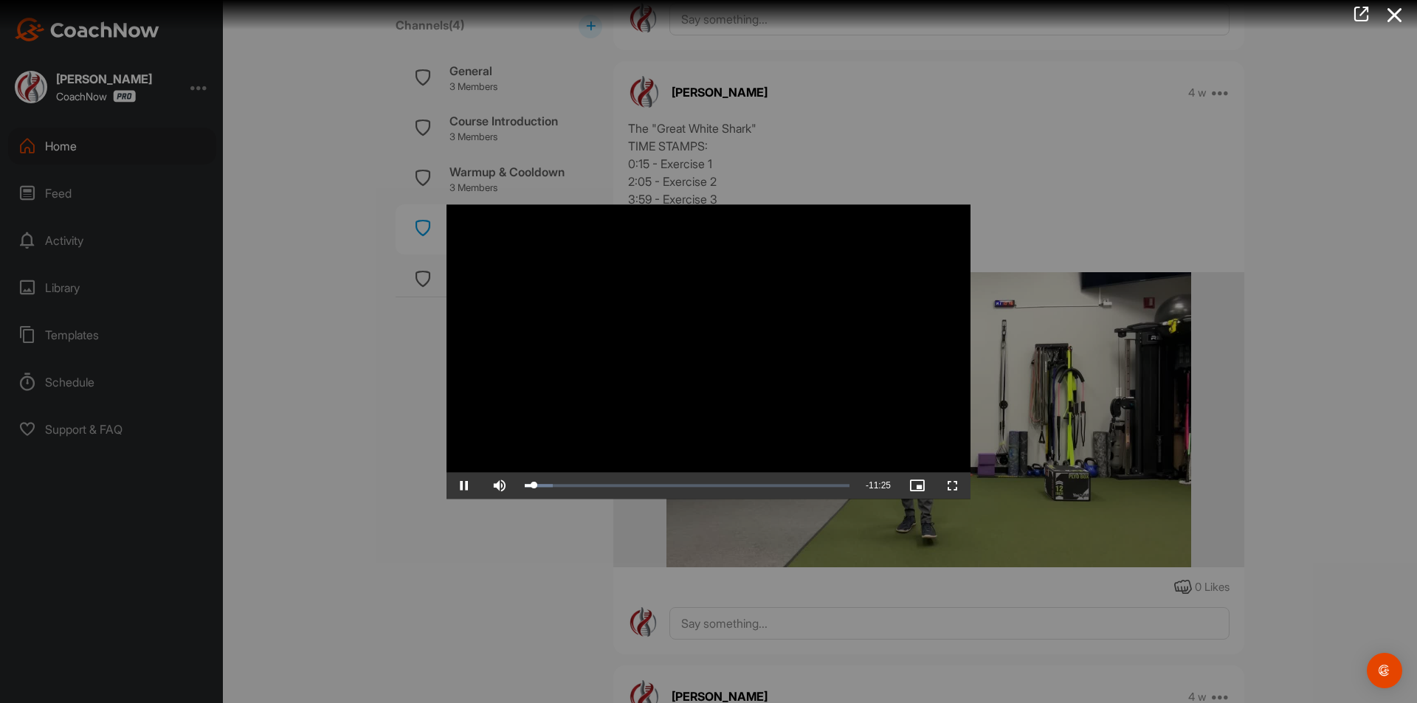
click at [750, 341] on video "Video Player" at bounding box center [708, 351] width 524 height 294
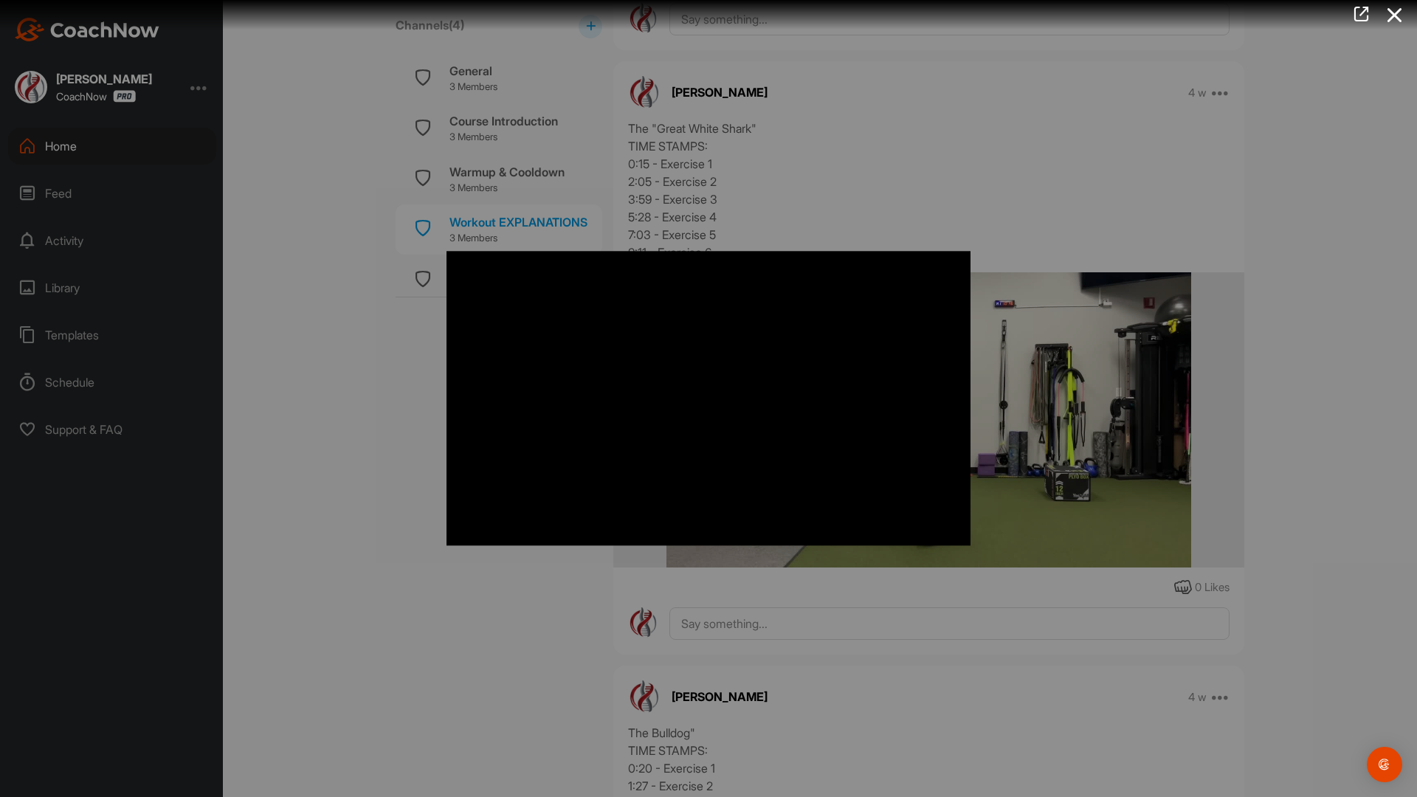
click at [730, 560] on video "Video Player" at bounding box center [708, 398] width 553 height 324
click at [708, 560] on video "Video Player" at bounding box center [708, 398] width 553 height 324
click at [432, 531] on video "Video Player" at bounding box center [708, 398] width 553 height 324
click at [432, 560] on video "Video Player" at bounding box center [708, 398] width 553 height 324
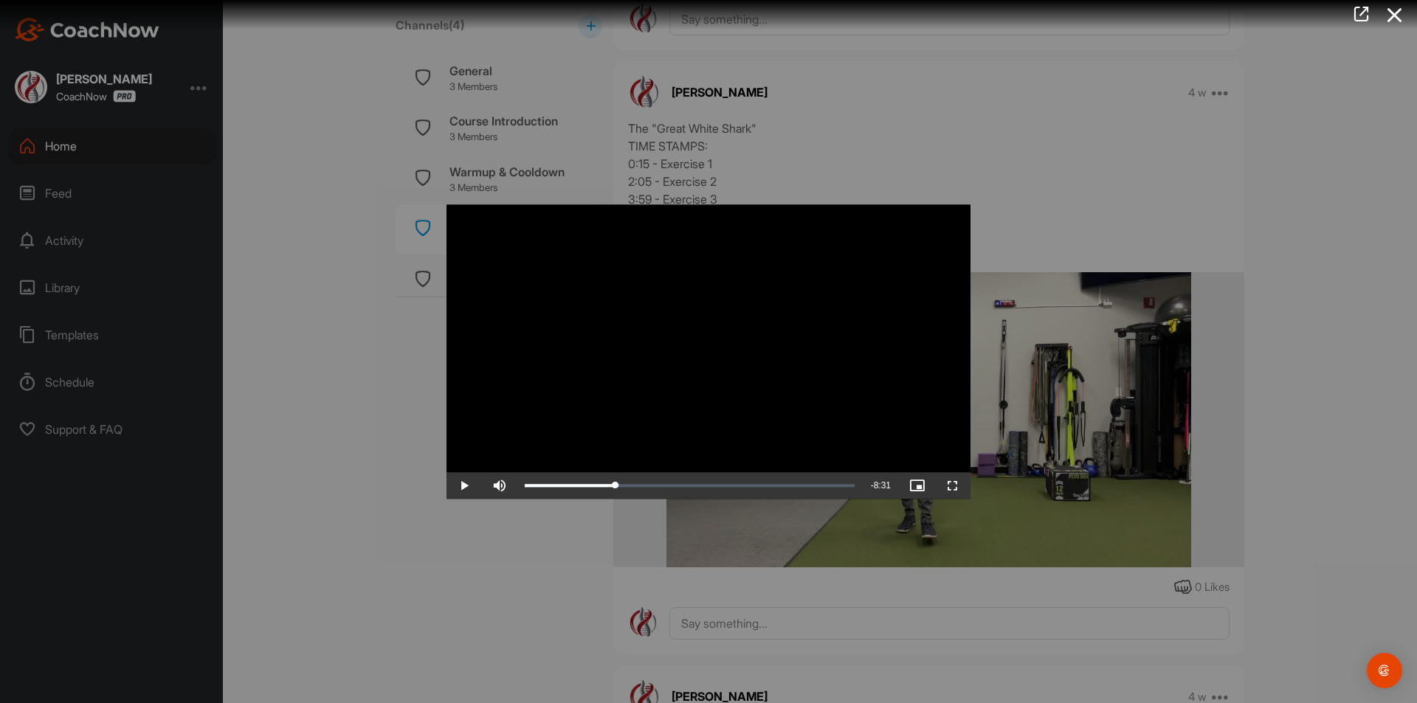
click at [456, 570] on div at bounding box center [708, 351] width 1417 height 703
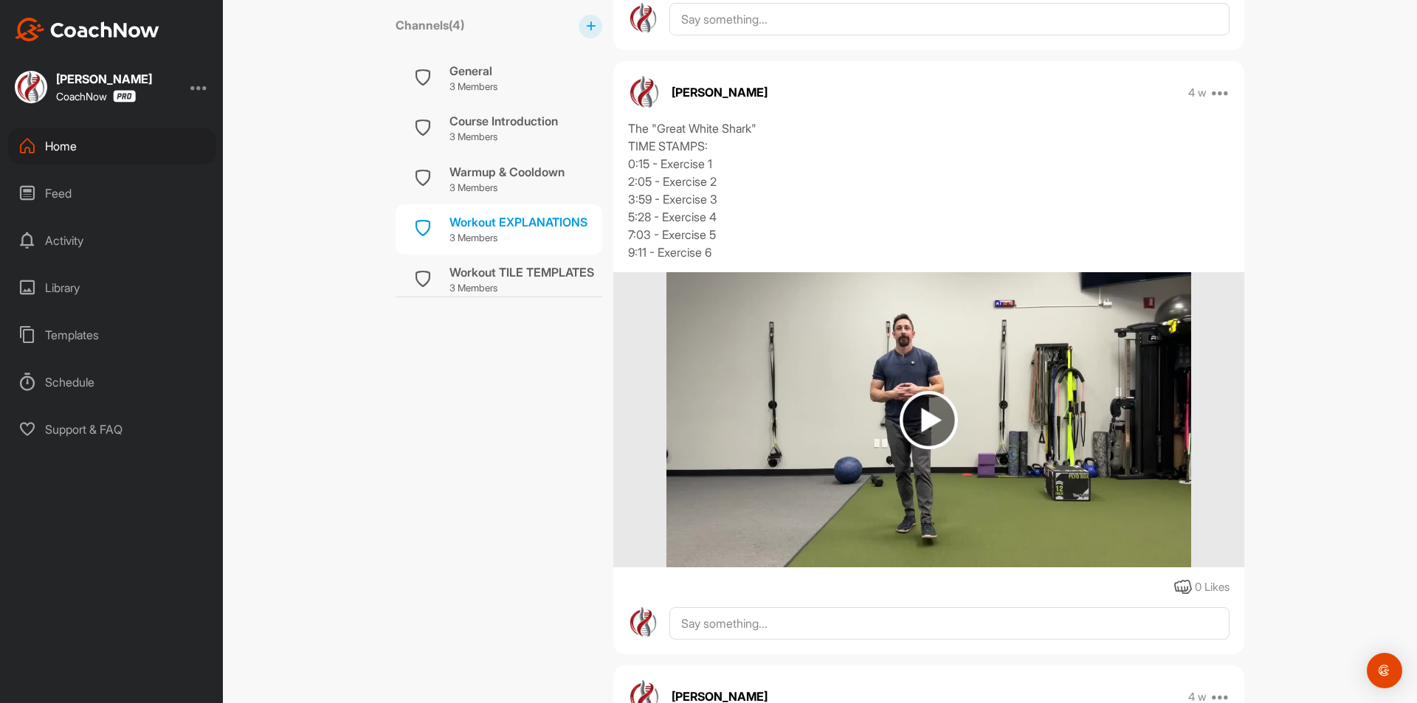
click at [498, 455] on div "Channels ( 4 ) General 3 Members Course Introduction 3 Members Warmup & Cooldow…" at bounding box center [499, 265] width 207 height 4428
click at [511, 280] on div "Workout TILE TEMPLATES" at bounding box center [521, 272] width 145 height 18
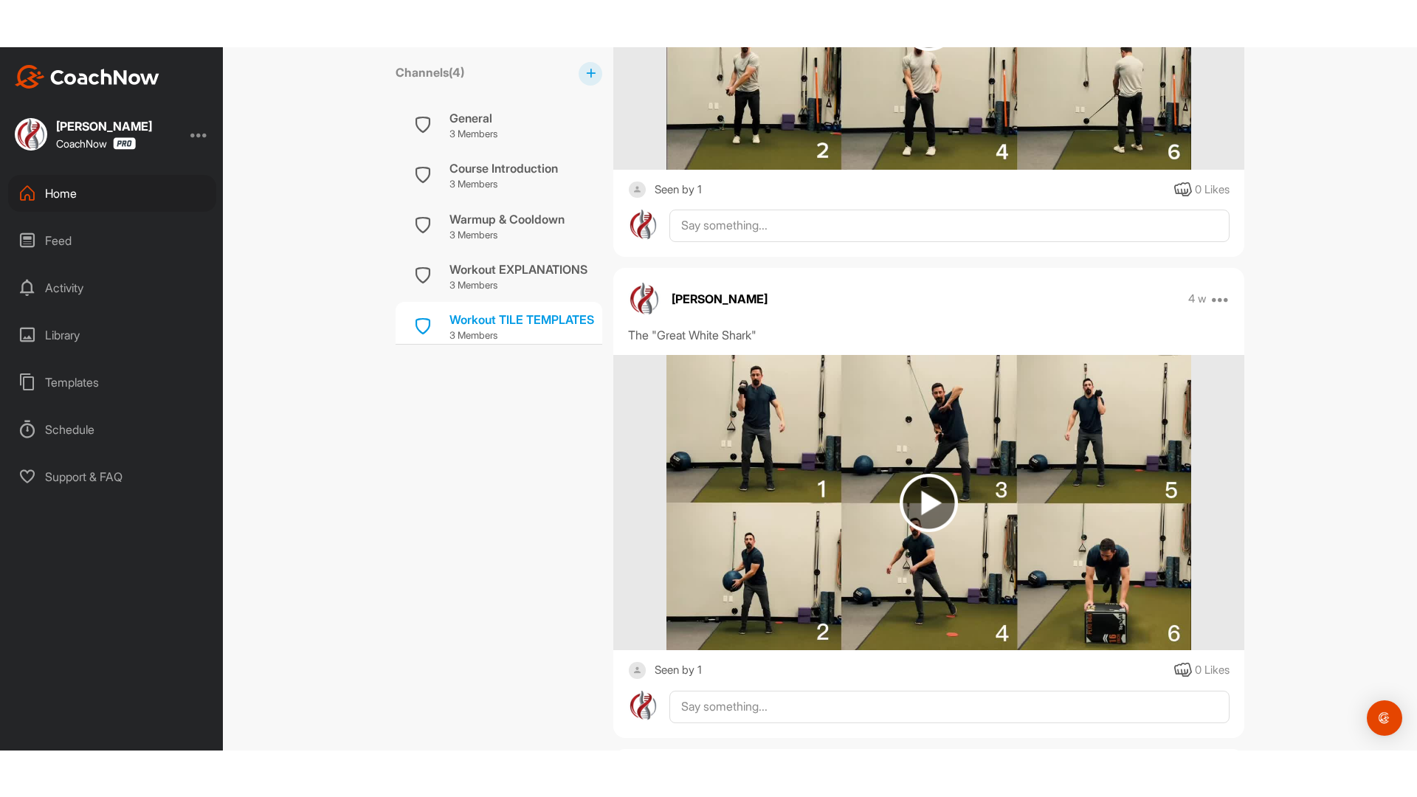
scroll to position [1551, 0]
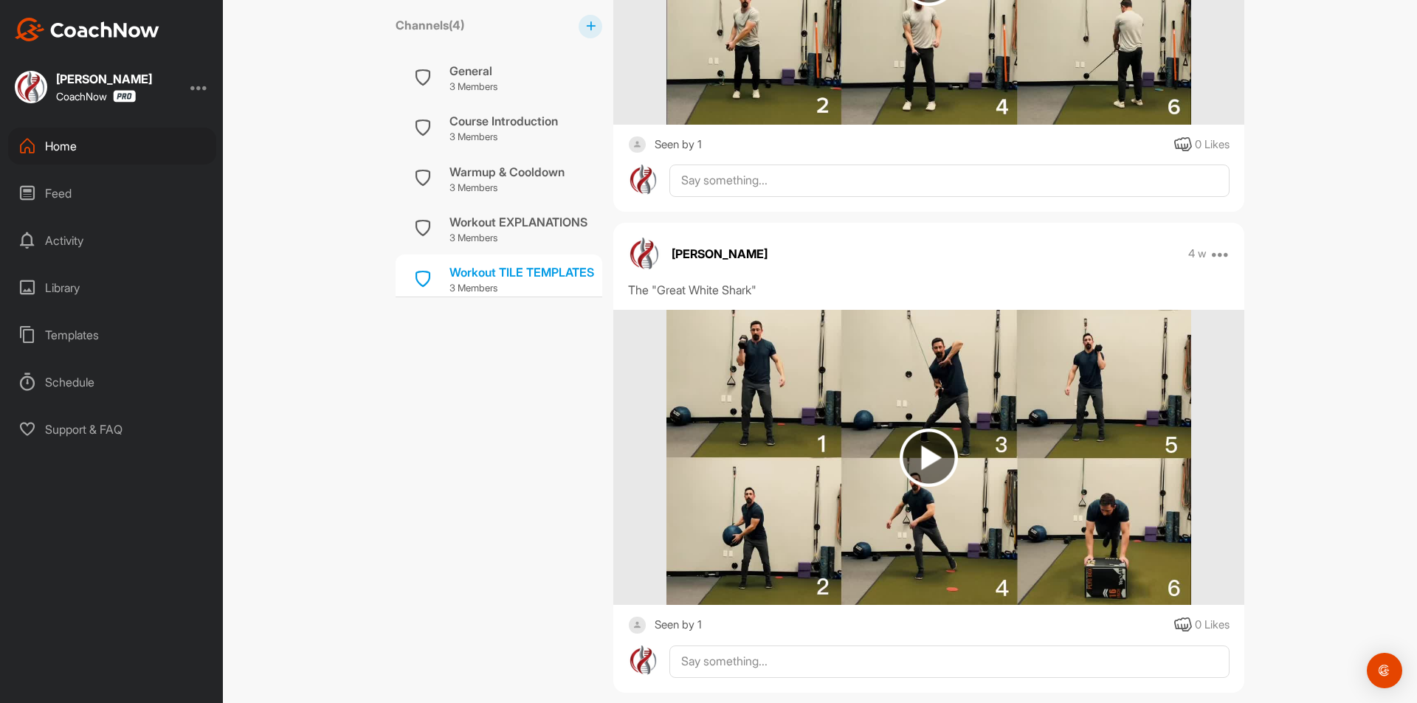
click at [931, 452] on img at bounding box center [929, 458] width 58 height 58
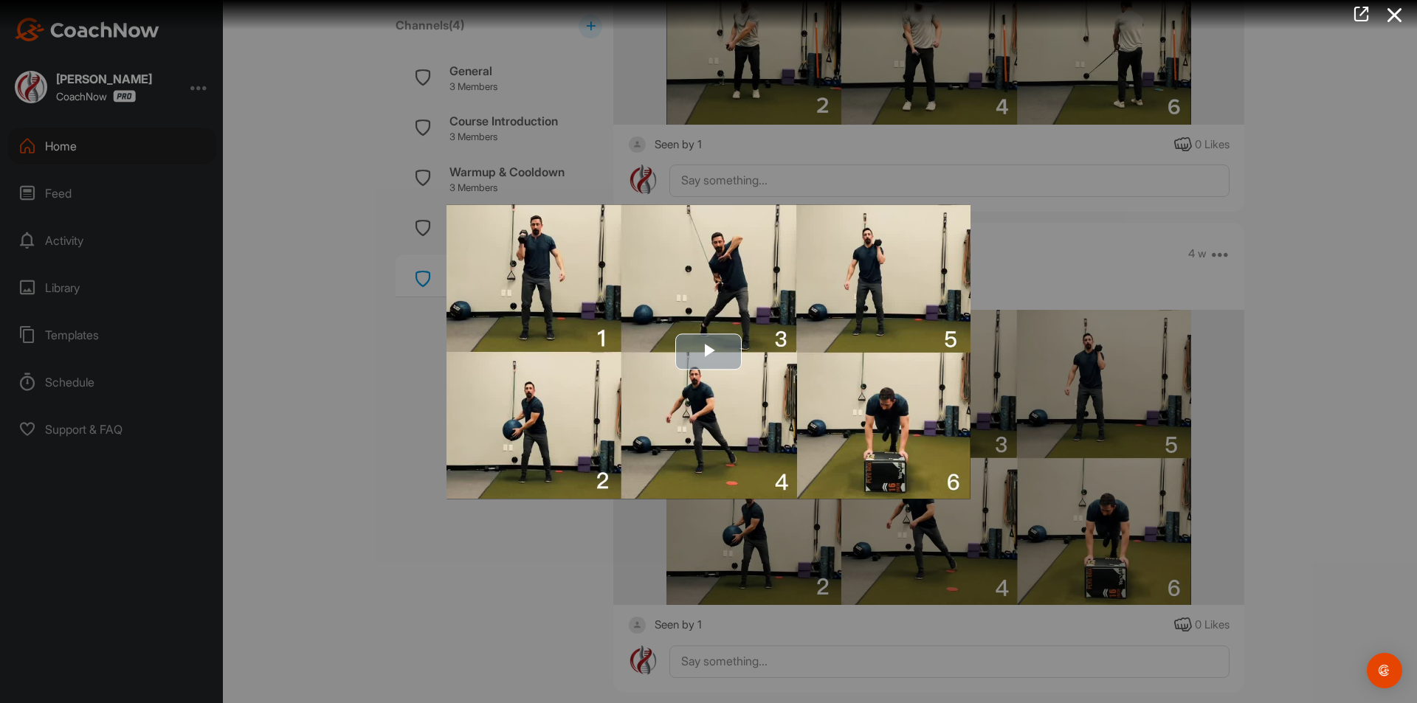
click at [757, 374] on img "Video Player" at bounding box center [708, 351] width 524 height 294
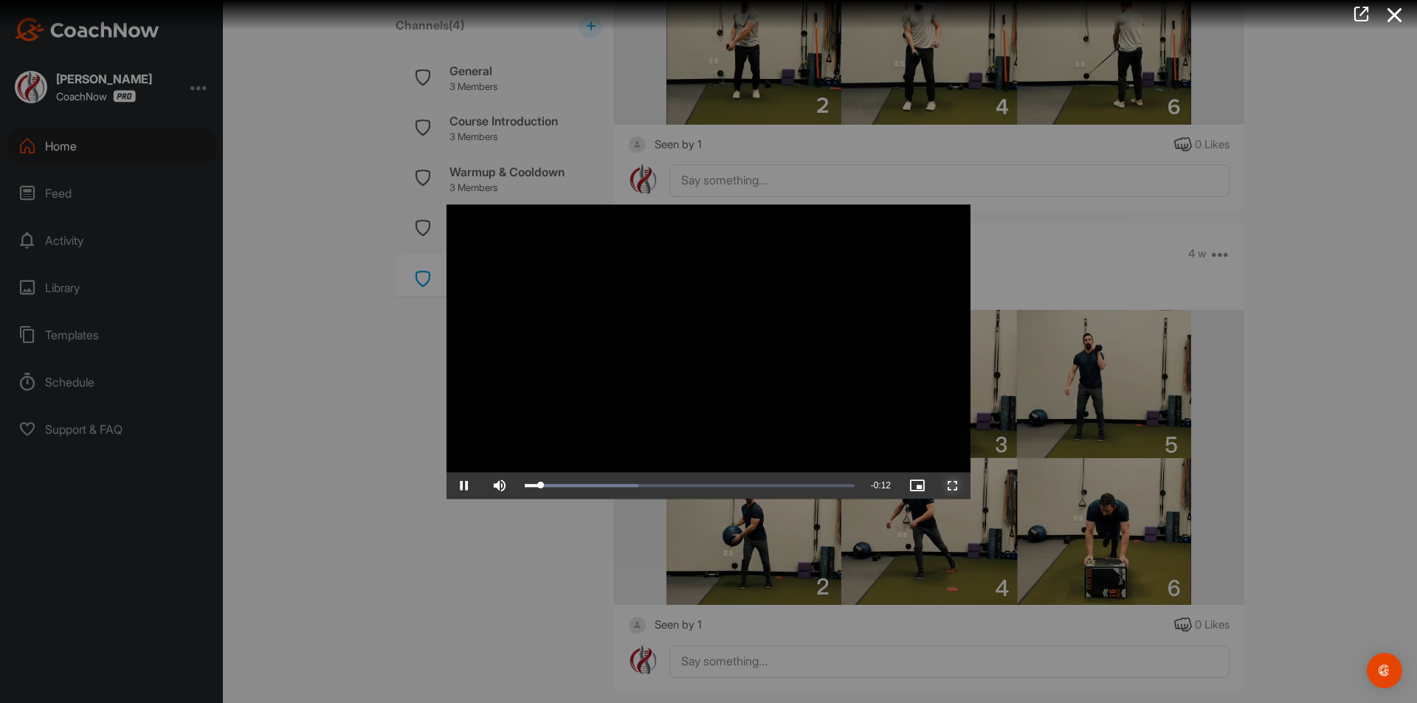
click at [962, 486] on span "Video Player" at bounding box center [952, 486] width 35 height 0
